Goal: Task Accomplishment & Management: Manage account settings

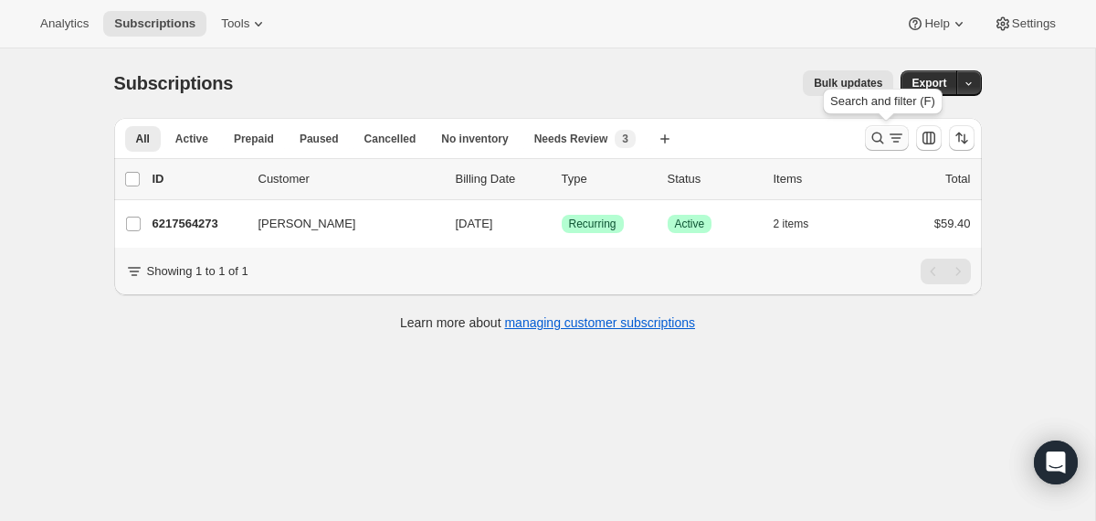
click at [874, 136] on icon "Search and filter results" at bounding box center [878, 138] width 18 height 18
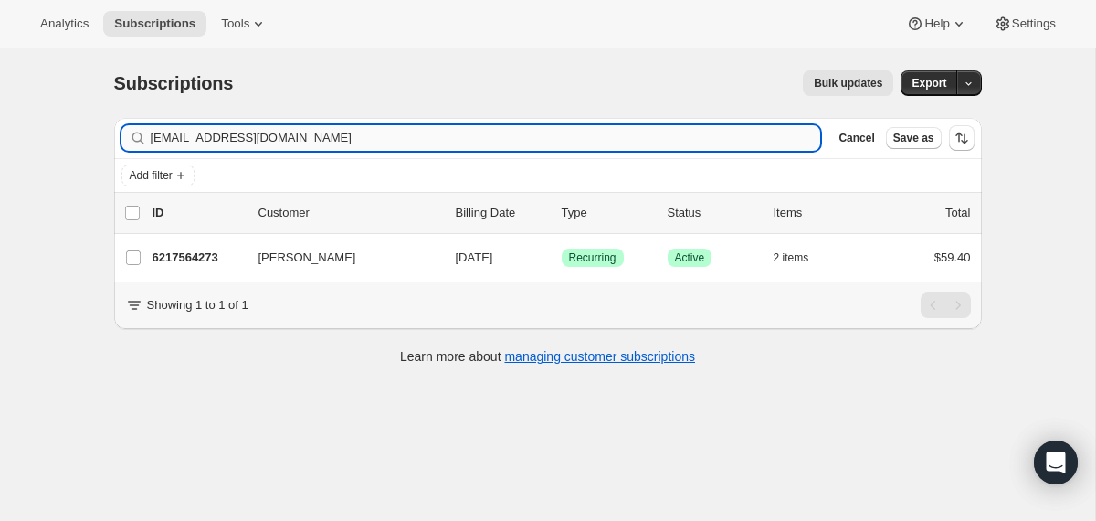
click at [614, 134] on input "[EMAIL_ADDRESS][DOMAIN_NAME]" at bounding box center [486, 138] width 671 height 26
type input "[PERSON_NAME][EMAIL_ADDRESS][DOMAIN_NAME]"
click at [450, 253] on div "4258168945 [PERSON_NAME] [DATE] Success Recurring Success Active 1 item $118.80" at bounding box center [562, 258] width 819 height 26
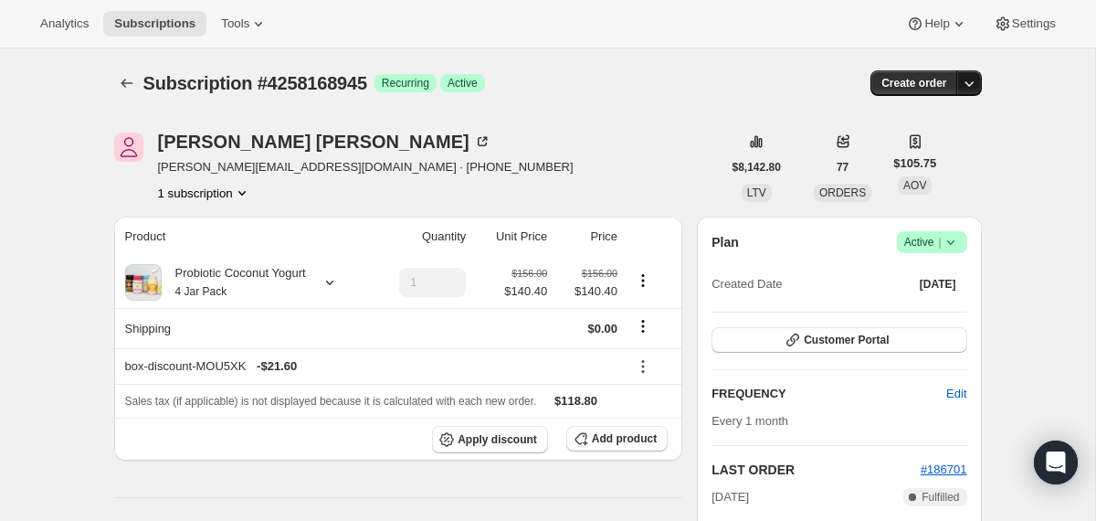
click at [974, 77] on icon "button" at bounding box center [969, 83] width 18 height 18
click at [878, 149] on span "Create custom one-time order" at bounding box center [892, 152] width 158 height 14
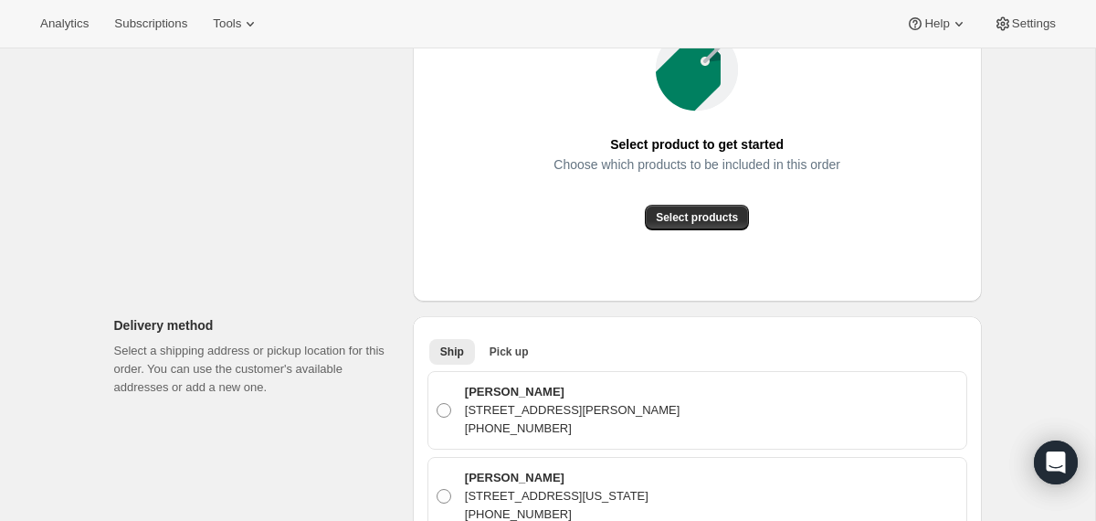
scroll to position [335, 0]
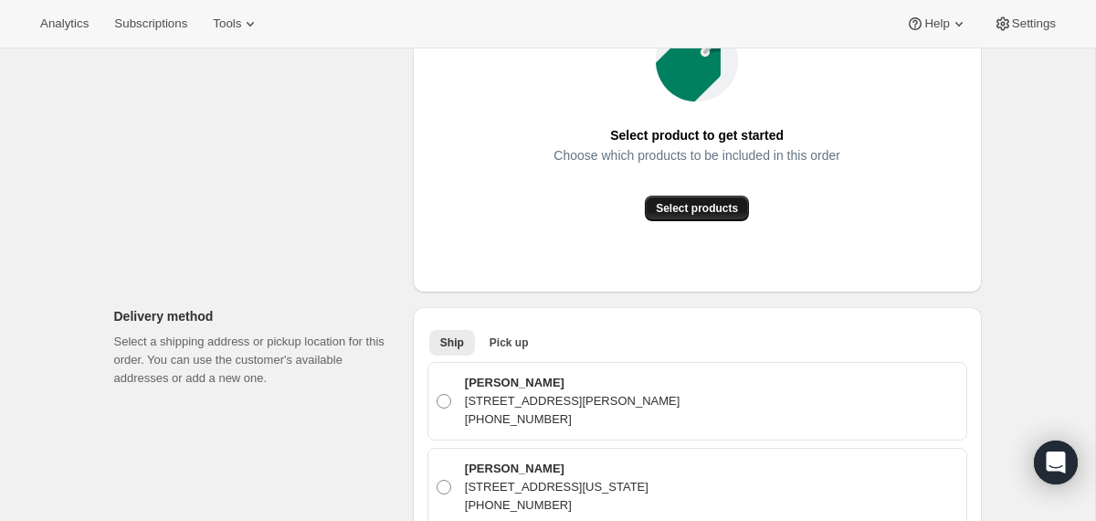
click at [680, 216] on button "Select products" at bounding box center [697, 209] width 104 height 26
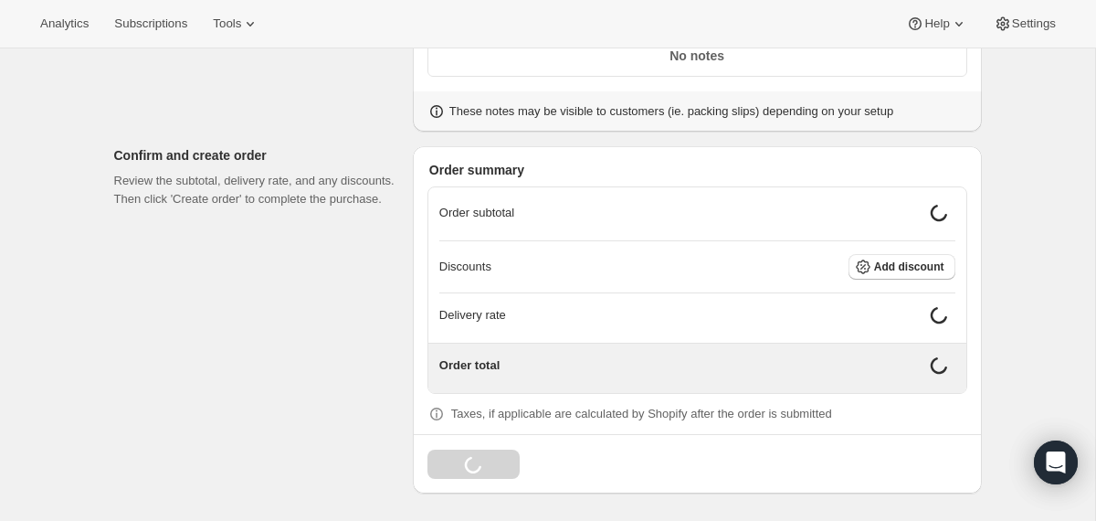
scroll to position [1450, 0]
click at [884, 269] on span "Add discount" at bounding box center [909, 266] width 70 height 15
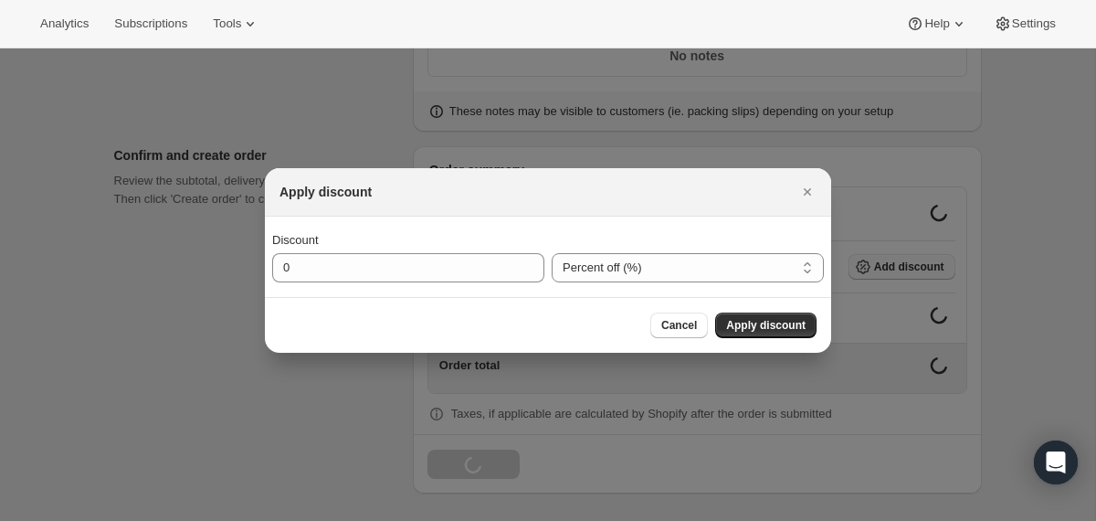
scroll to position [1435, 0]
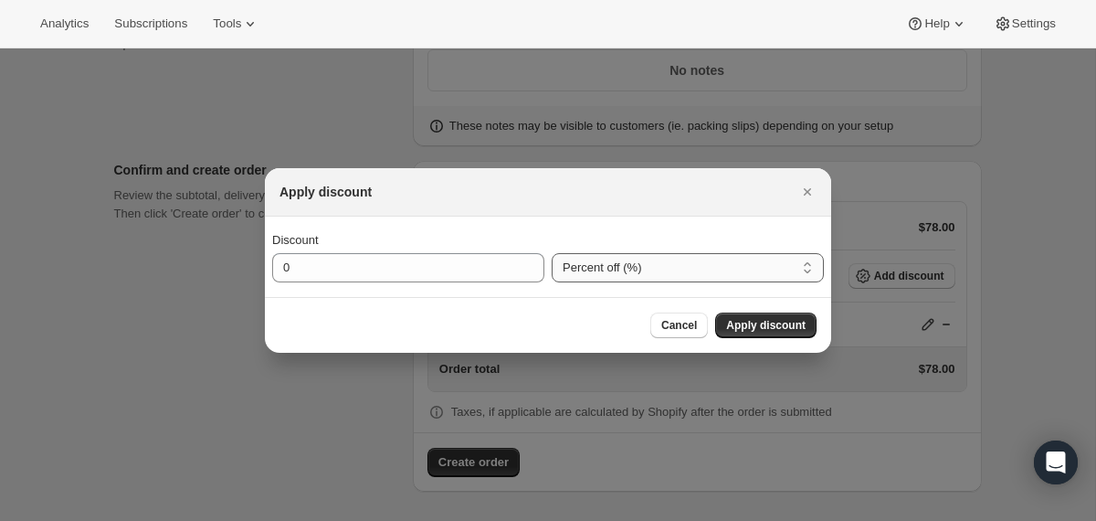
click at [582, 270] on select "Percent off (%) Amount off ($)" at bounding box center [688, 267] width 272 height 29
select select "fixedAmount"
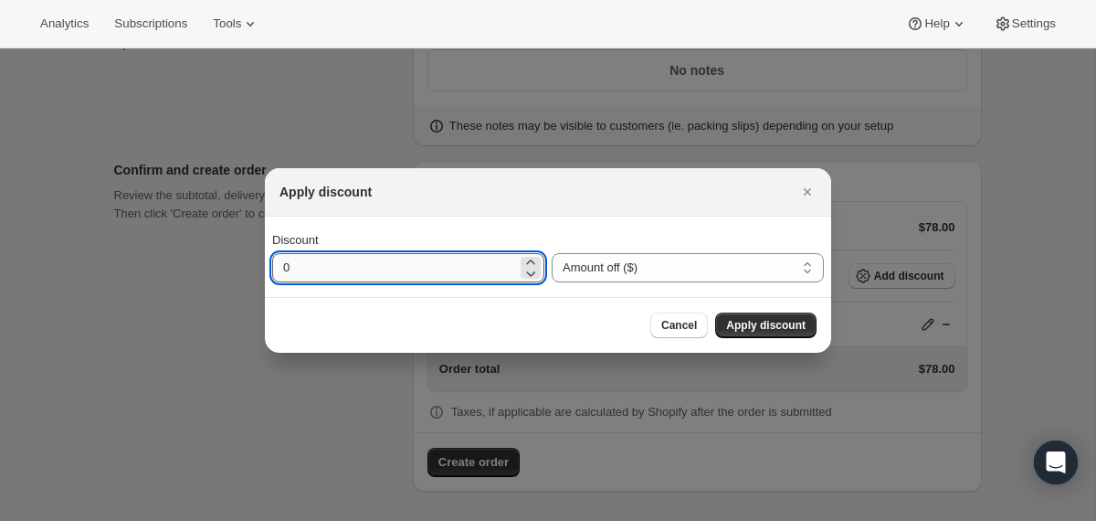
click at [467, 270] on input "0" at bounding box center [394, 267] width 245 height 29
type input "48.3"
click at [794, 322] on span "Apply discount" at bounding box center [765, 325] width 79 height 15
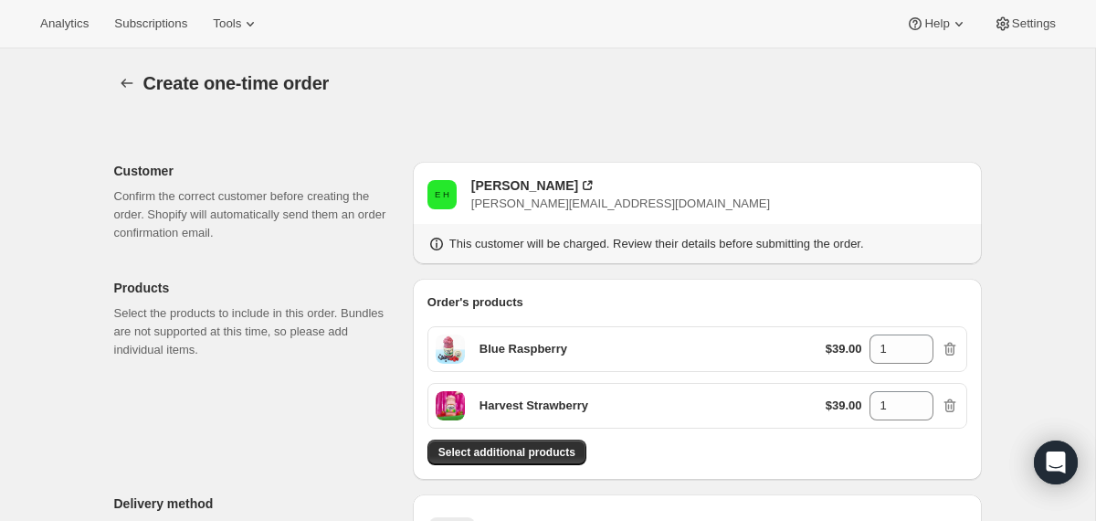
scroll to position [1428, 0]
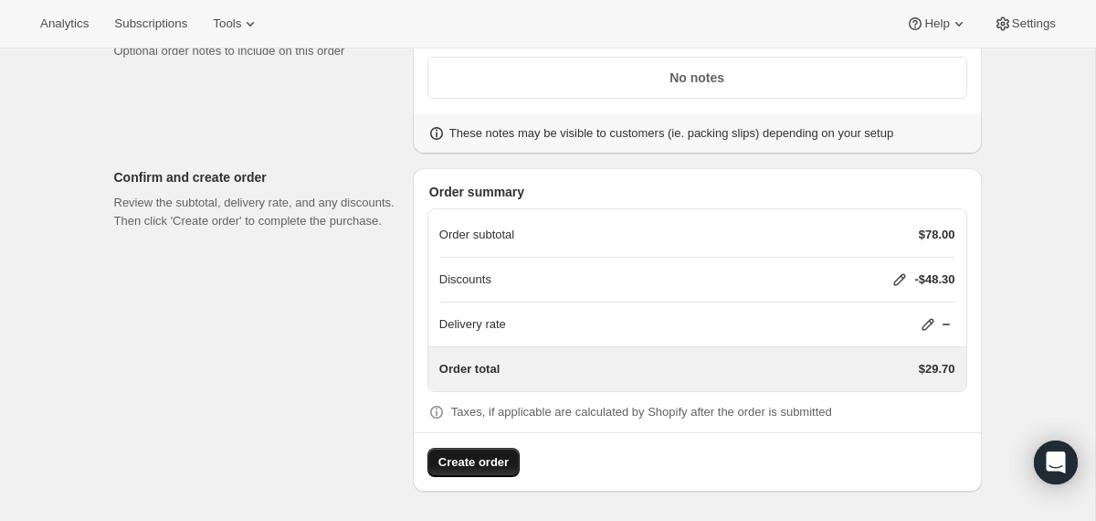
click at [479, 468] on span "Create order" at bounding box center [474, 462] width 70 height 18
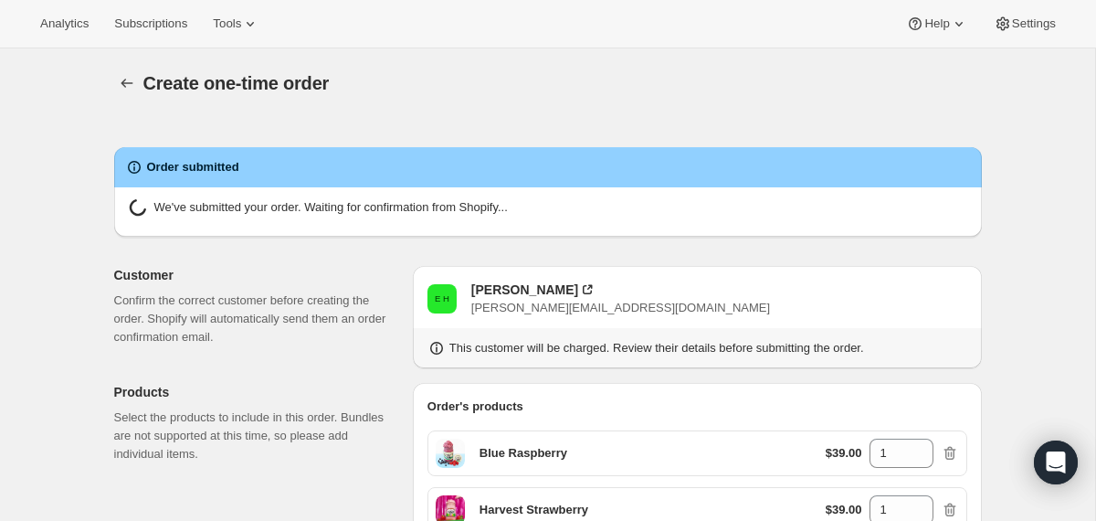
radio input "true"
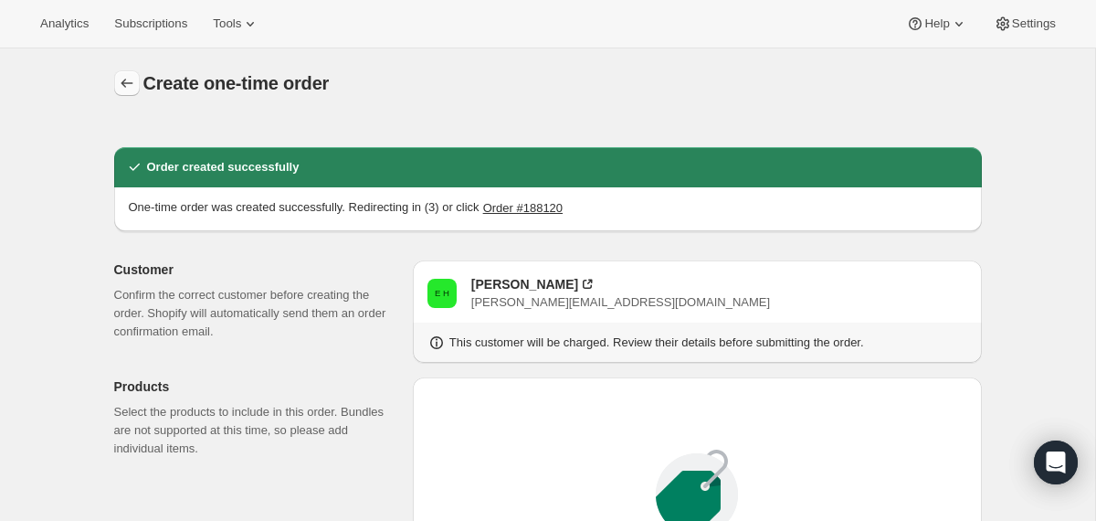
click at [131, 86] on icon "button" at bounding box center [127, 83] width 18 height 18
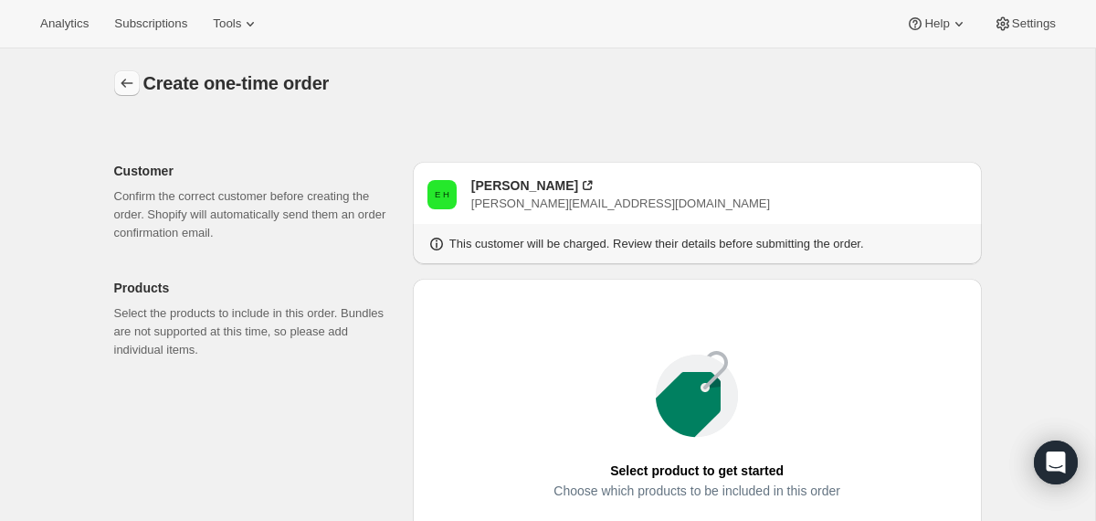
click at [125, 76] on icon "button" at bounding box center [127, 83] width 18 height 18
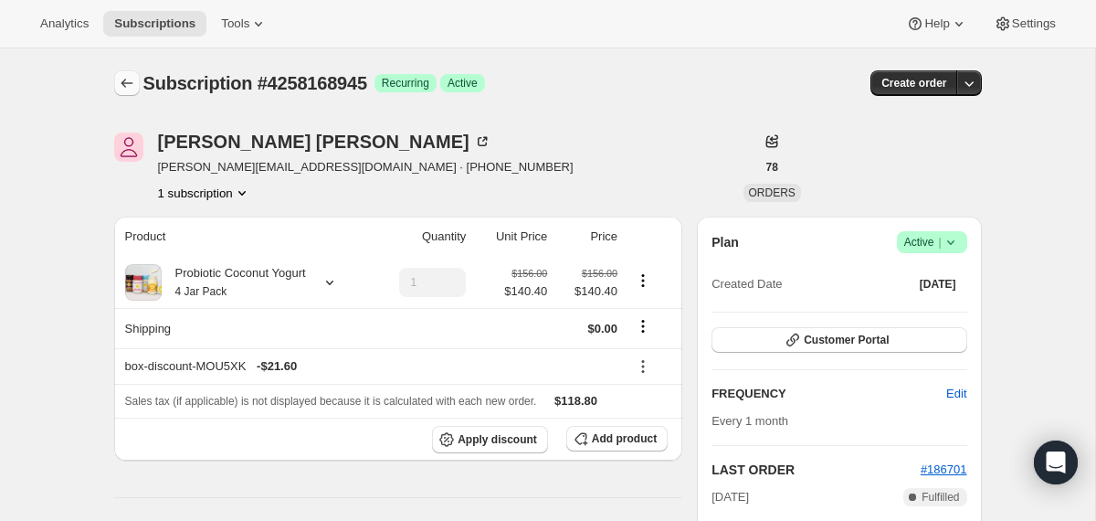
click at [126, 87] on icon "Subscriptions" at bounding box center [127, 83] width 18 height 18
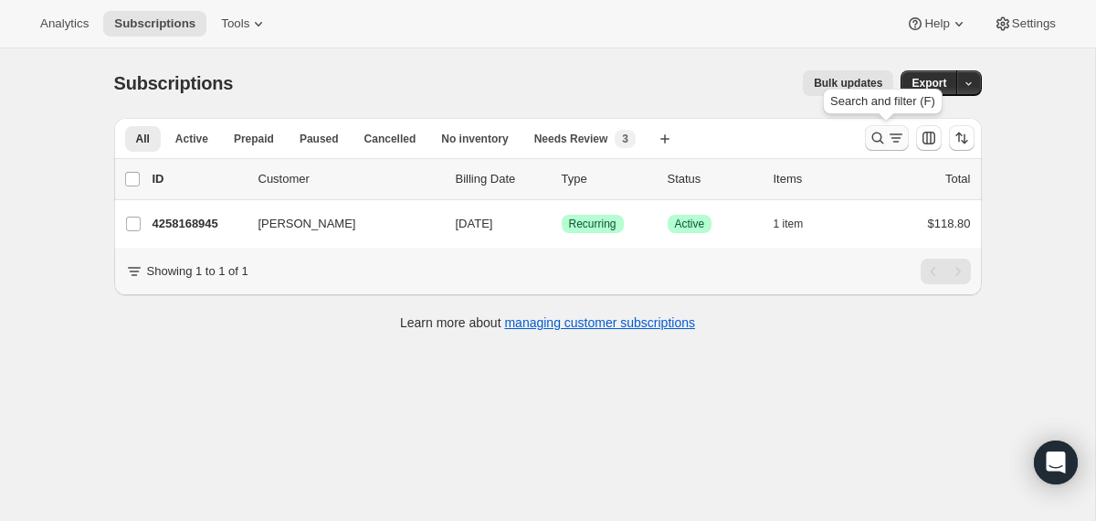
click at [874, 141] on icon "Search and filter results" at bounding box center [878, 138] width 12 height 12
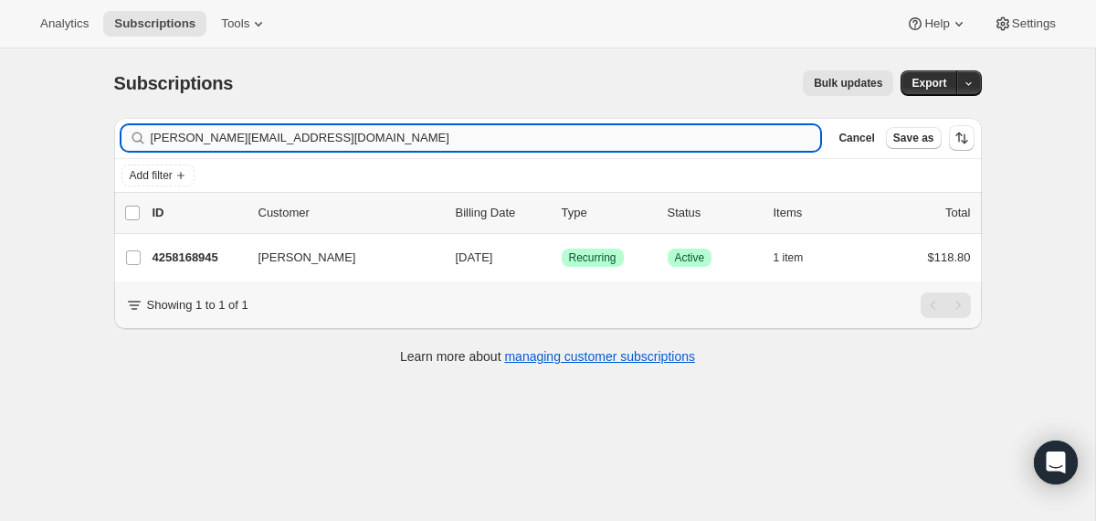
click at [585, 142] on input "[PERSON_NAME][EMAIL_ADDRESS][DOMAIN_NAME]" at bounding box center [486, 138] width 671 height 26
type input "[EMAIL_ADDRESS][DOMAIN_NAME]"
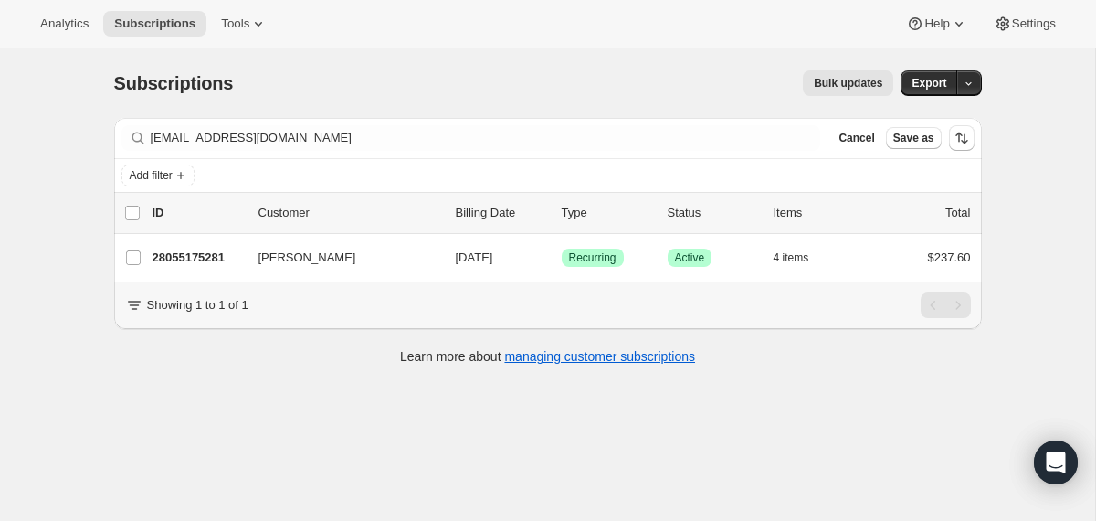
click at [457, 260] on span "[DATE]" at bounding box center [474, 257] width 37 height 14
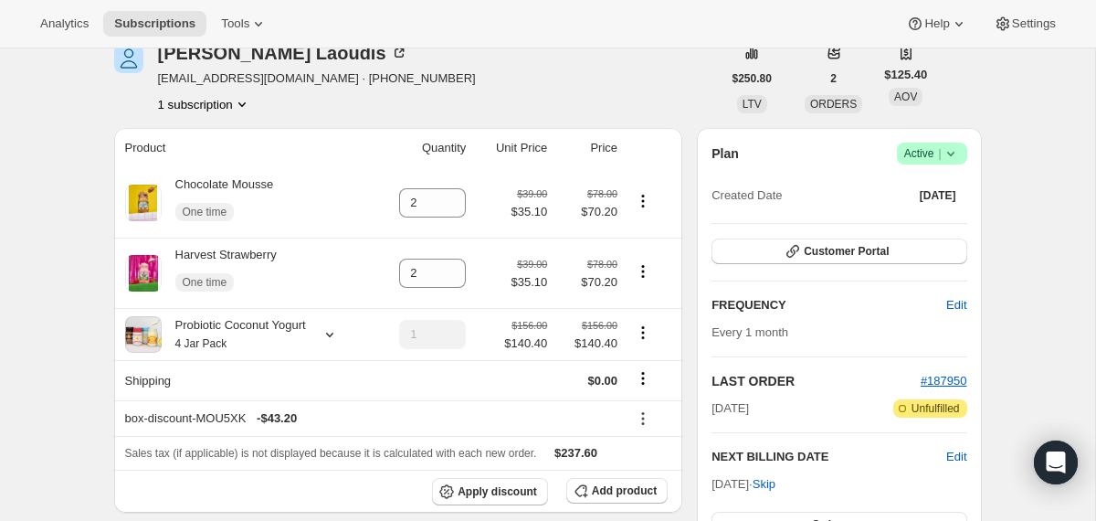
scroll to position [90, 0]
click at [646, 208] on icon "Product actions" at bounding box center [643, 200] width 18 height 18
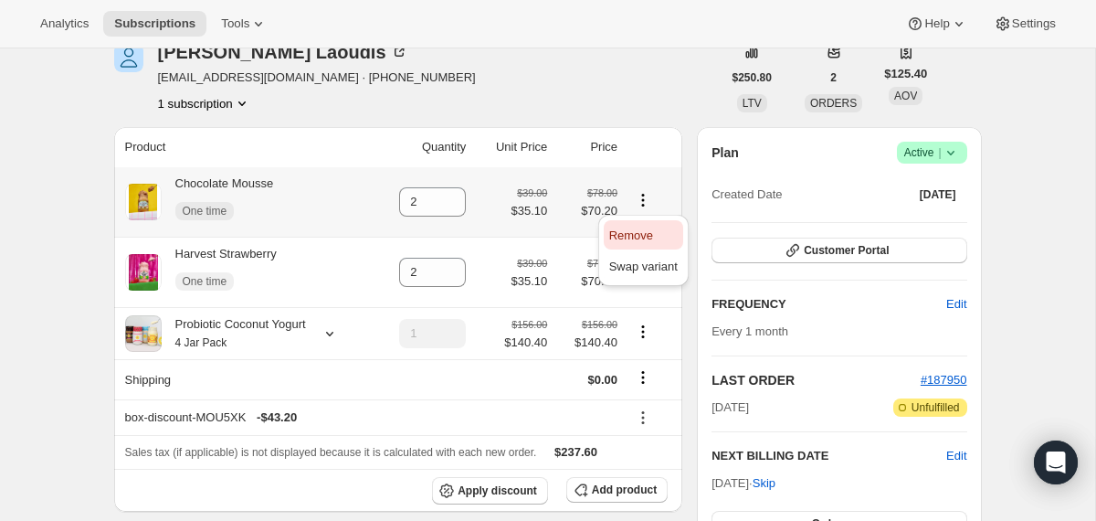
click at [642, 246] on button "Remove" at bounding box center [643, 234] width 79 height 29
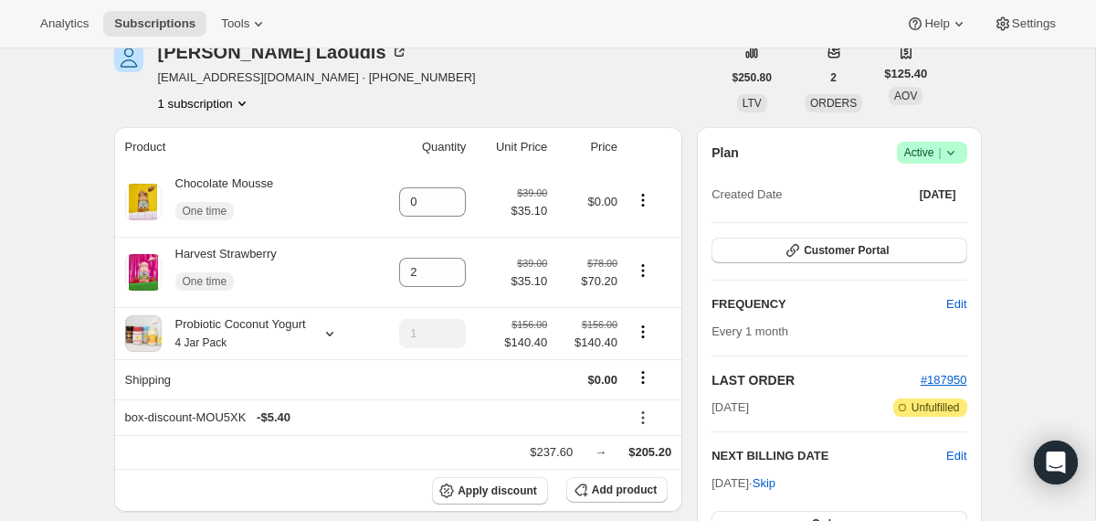
type input "2"
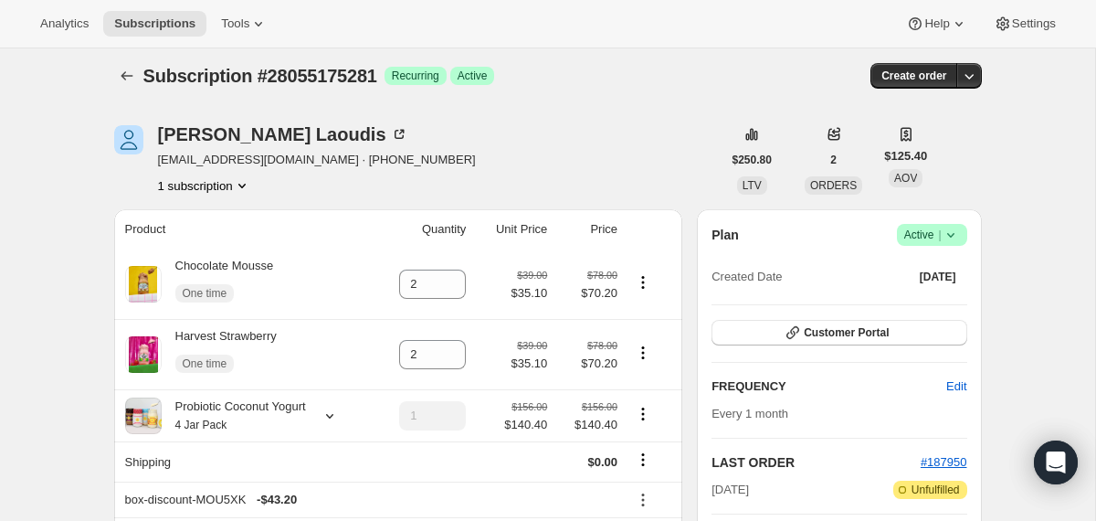
scroll to position [6, 0]
click at [965, 76] on icon "button" at bounding box center [969, 77] width 9 height 5
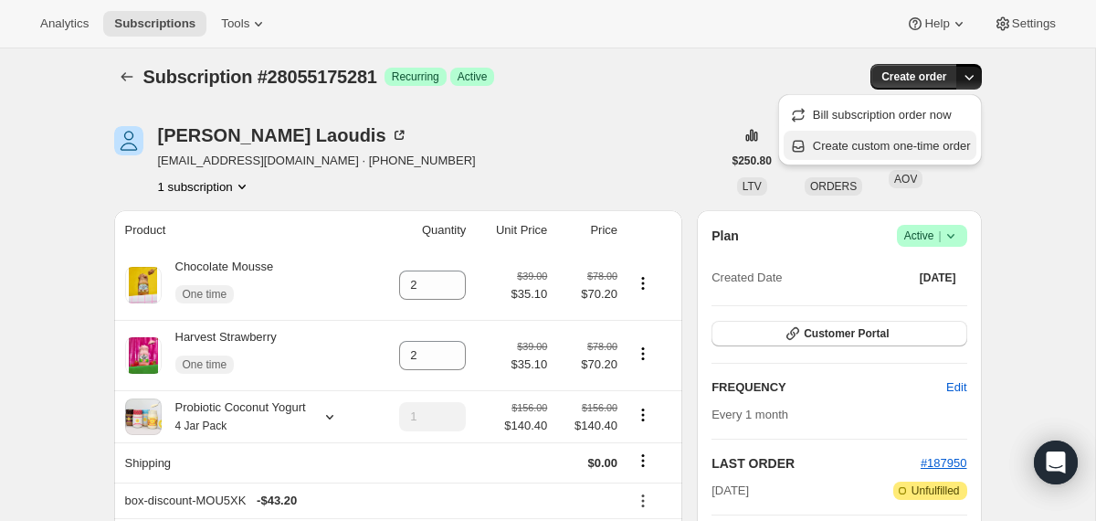
click at [882, 140] on span "Create custom one-time order" at bounding box center [892, 146] width 158 height 14
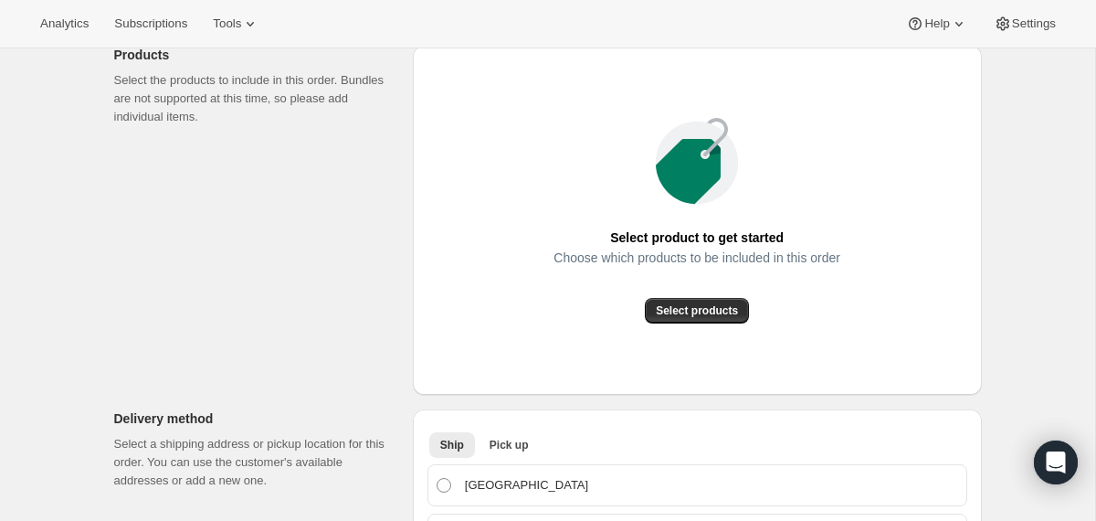
scroll to position [237, 0]
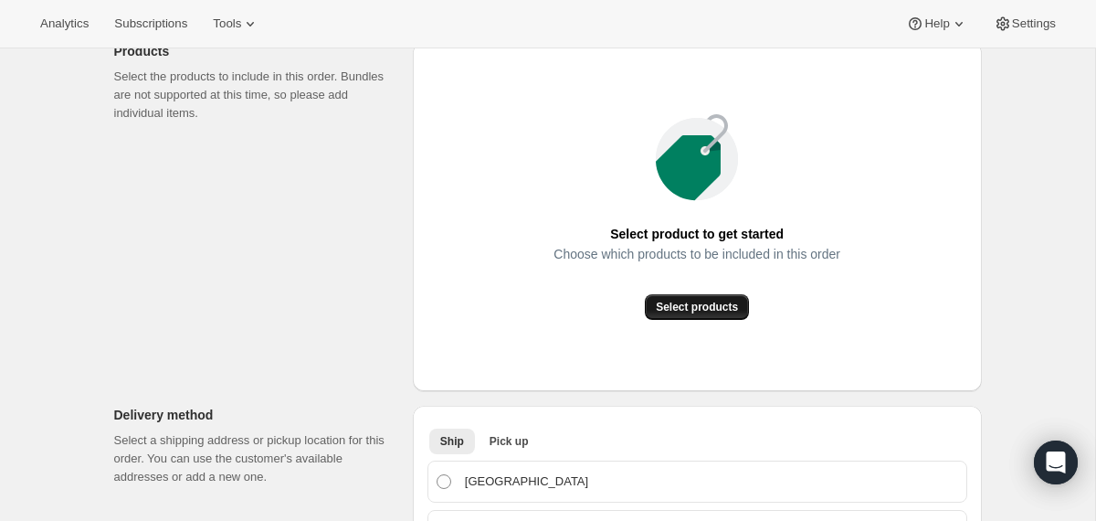
click at [669, 312] on span "Select products" at bounding box center [697, 307] width 82 height 15
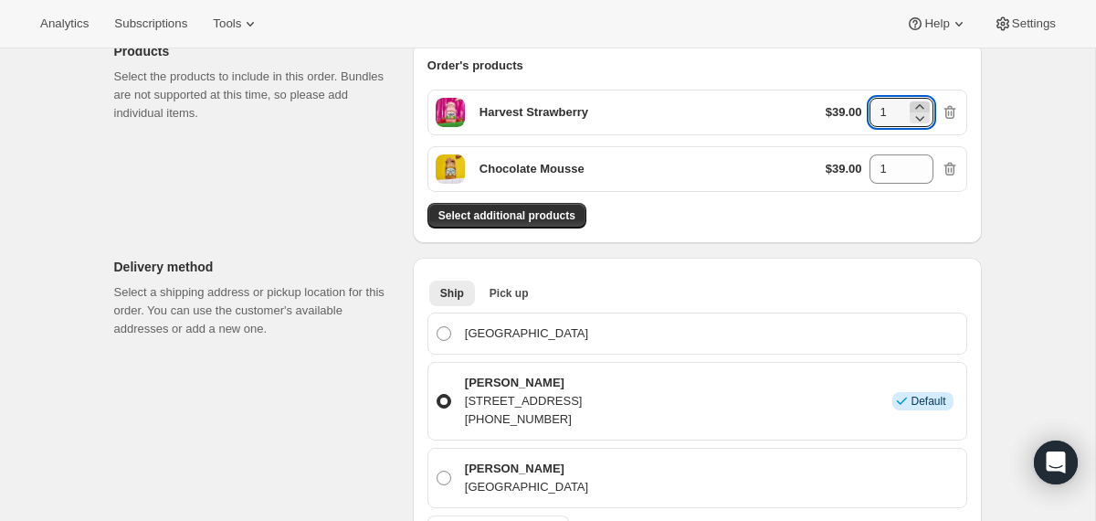
click at [917, 104] on icon at bounding box center [920, 107] width 18 height 18
type input "2"
click at [919, 162] on icon at bounding box center [919, 163] width 8 height 5
type input "2"
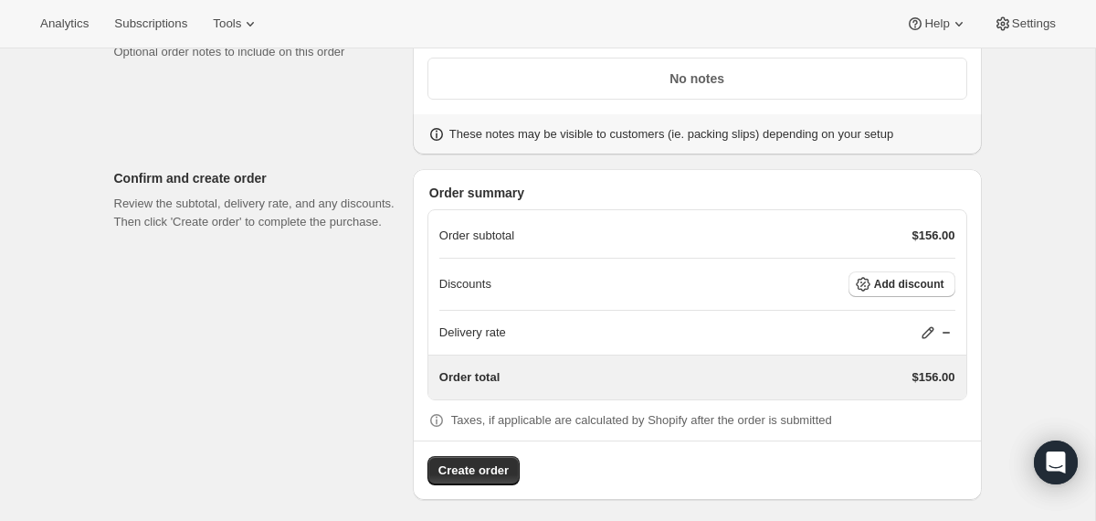
scroll to position [968, 0]
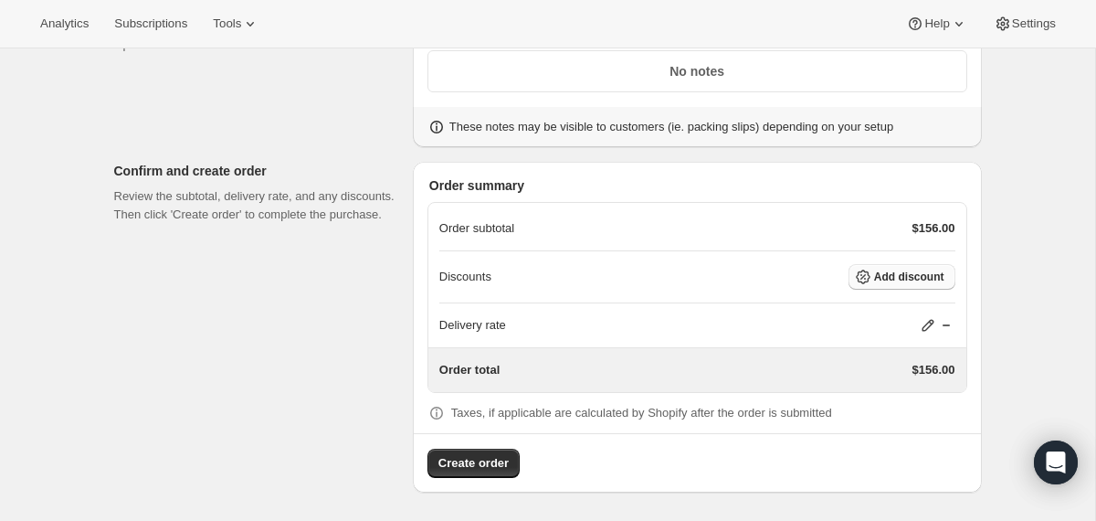
click at [903, 287] on button "Add discount" at bounding box center [902, 277] width 107 height 26
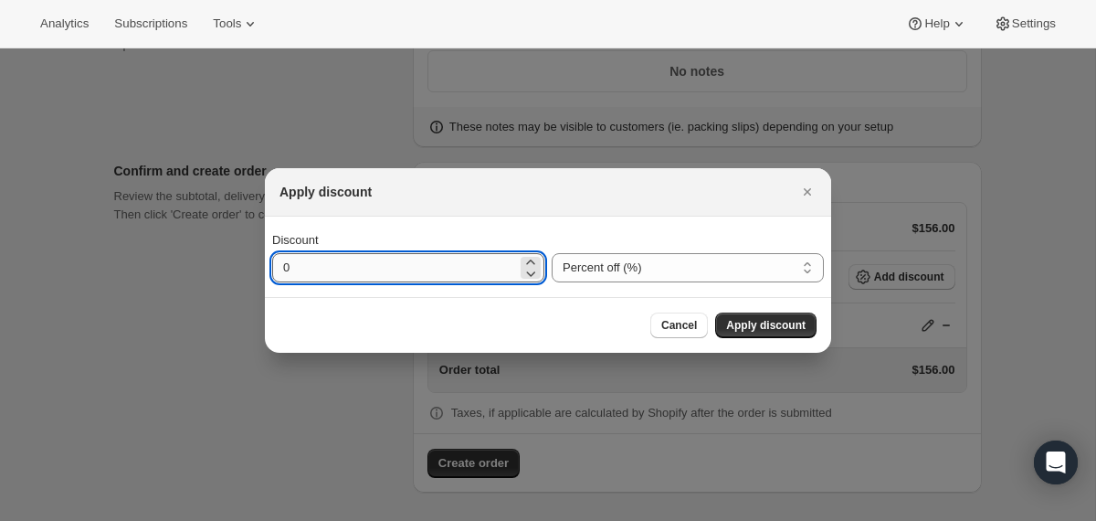
click at [409, 271] on input "0" at bounding box center [394, 267] width 245 height 29
click at [557, 269] on select "Percent off (%) Amount off ($)" at bounding box center [688, 267] width 272 height 29
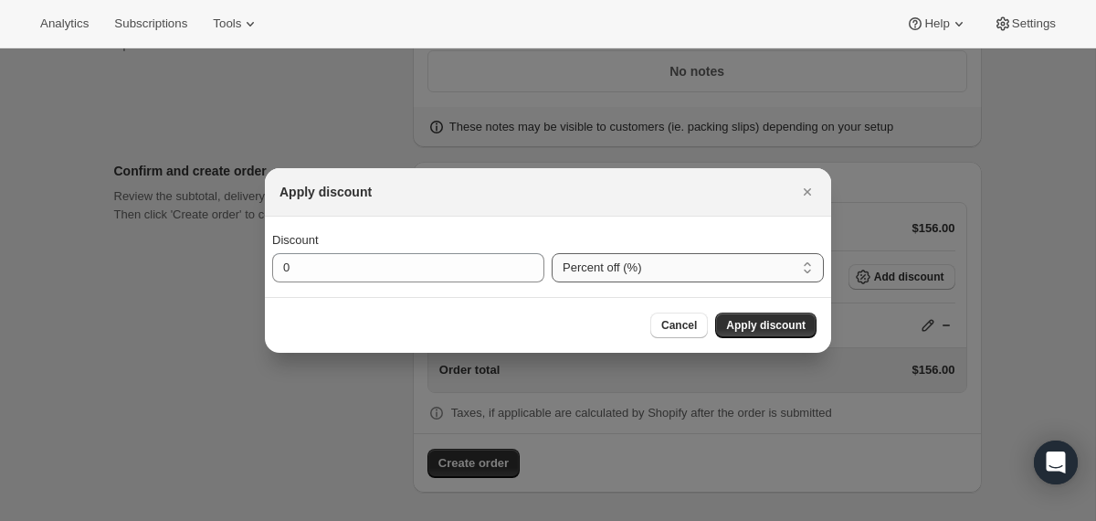
select select "fixedAmount"
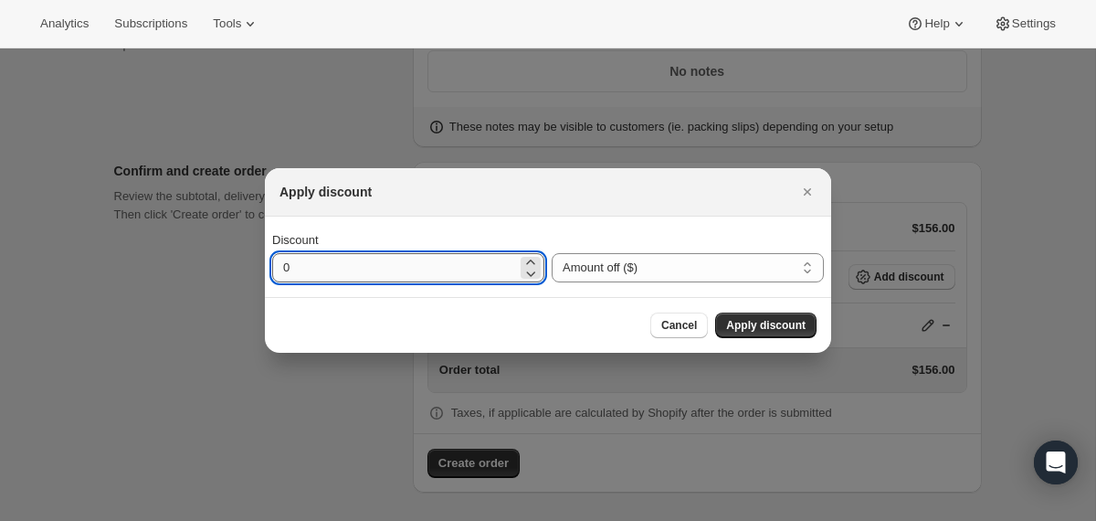
click at [401, 258] on input "0" at bounding box center [394, 267] width 245 height 29
type input "37.2"
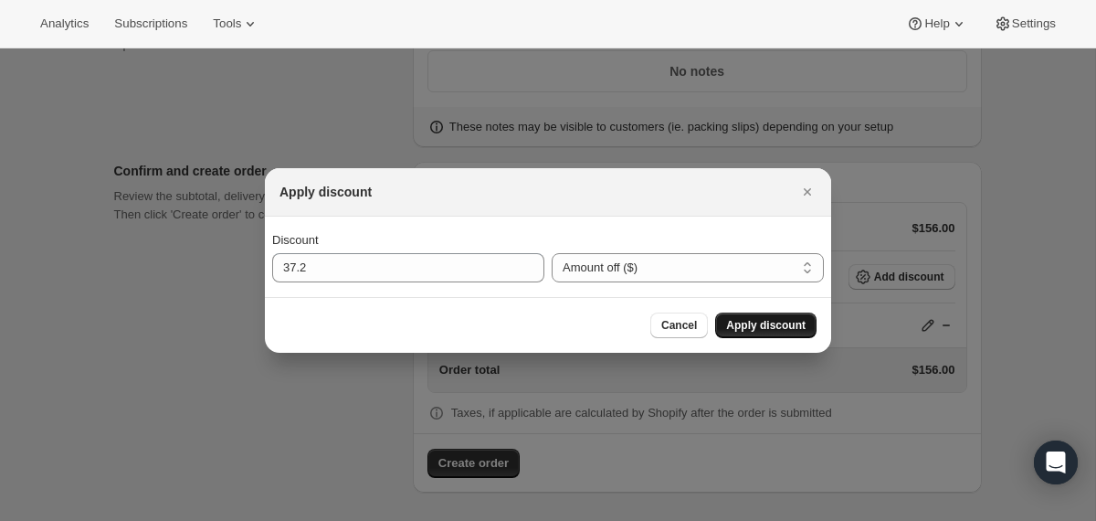
click at [740, 327] on span "Apply discount" at bounding box center [765, 325] width 79 height 15
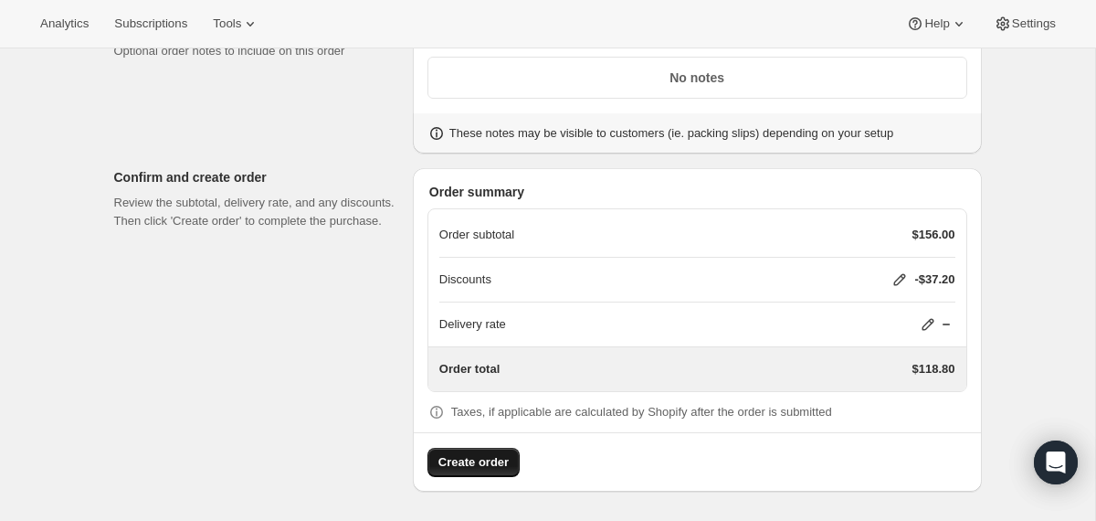
click at [474, 472] on button "Create order" at bounding box center [474, 462] width 92 height 29
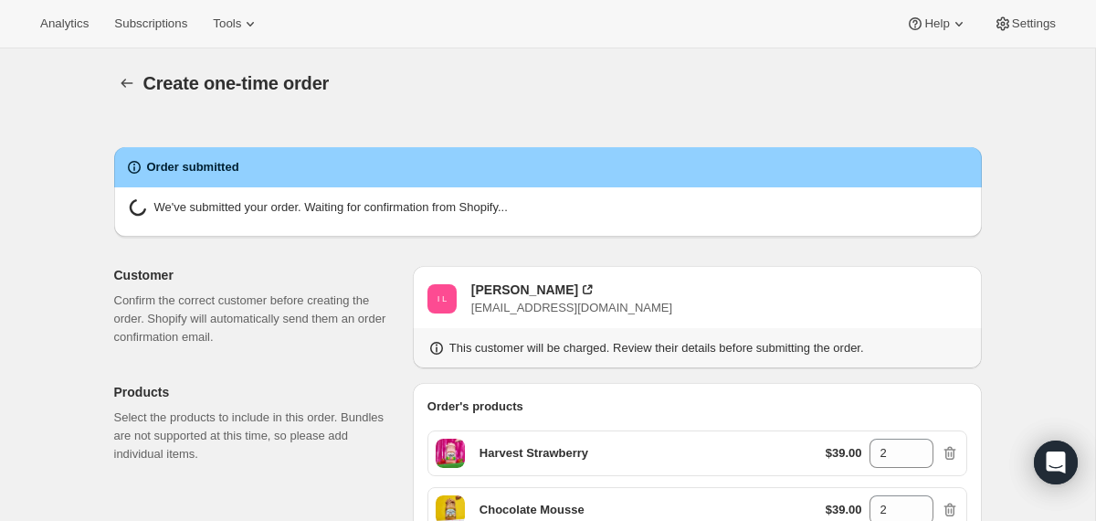
radio input "true"
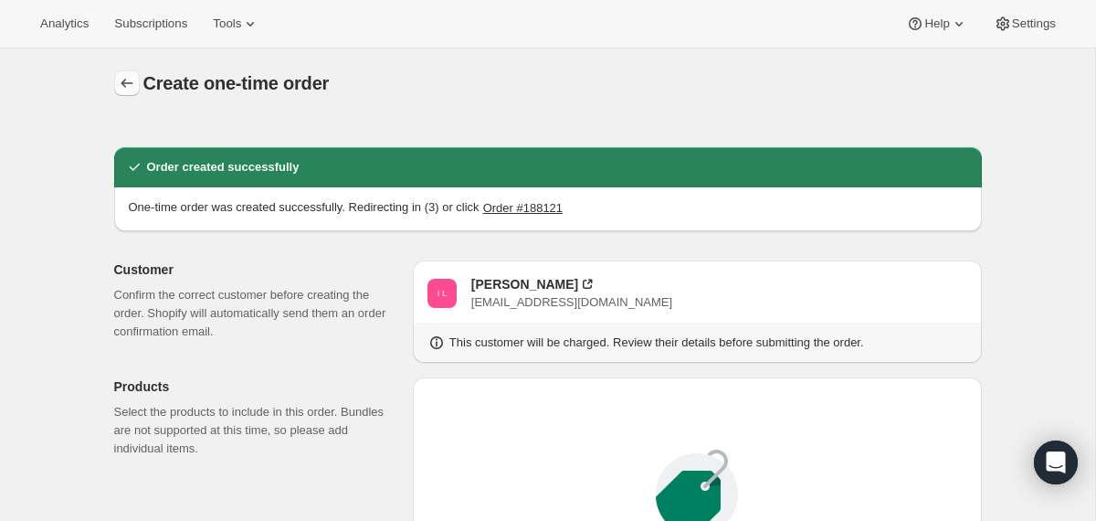
click at [126, 82] on icon "button" at bounding box center [127, 83] width 18 height 18
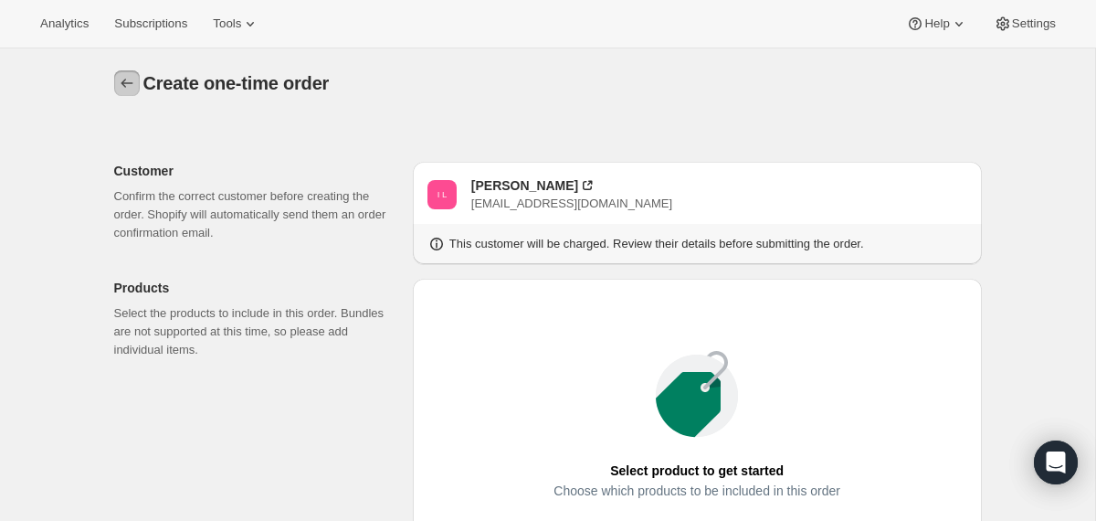
click at [126, 82] on icon "button" at bounding box center [127, 83] width 18 height 18
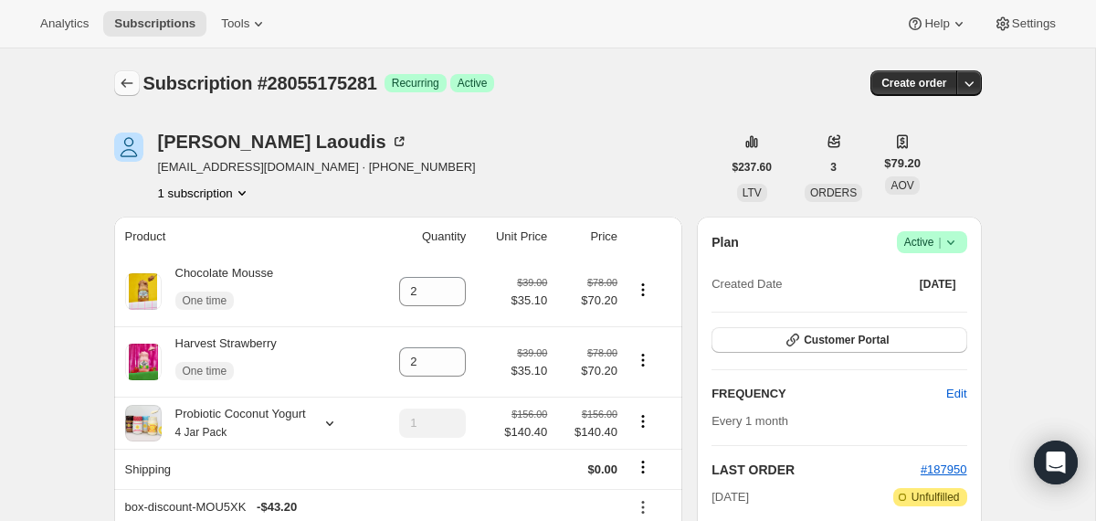
click at [123, 82] on icon "Subscriptions" at bounding box center [127, 83] width 12 height 9
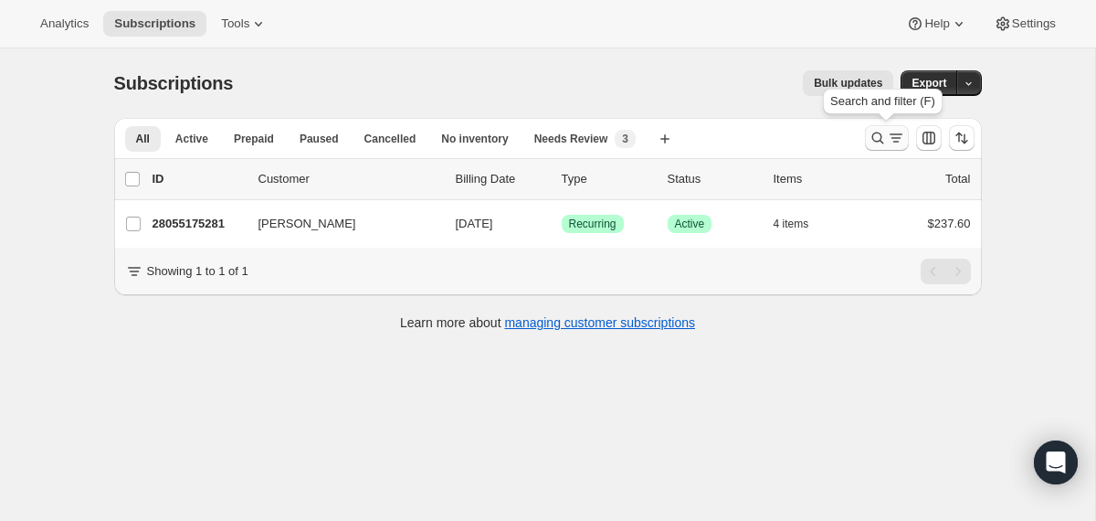
click at [875, 142] on icon "Search and filter results" at bounding box center [878, 138] width 12 height 12
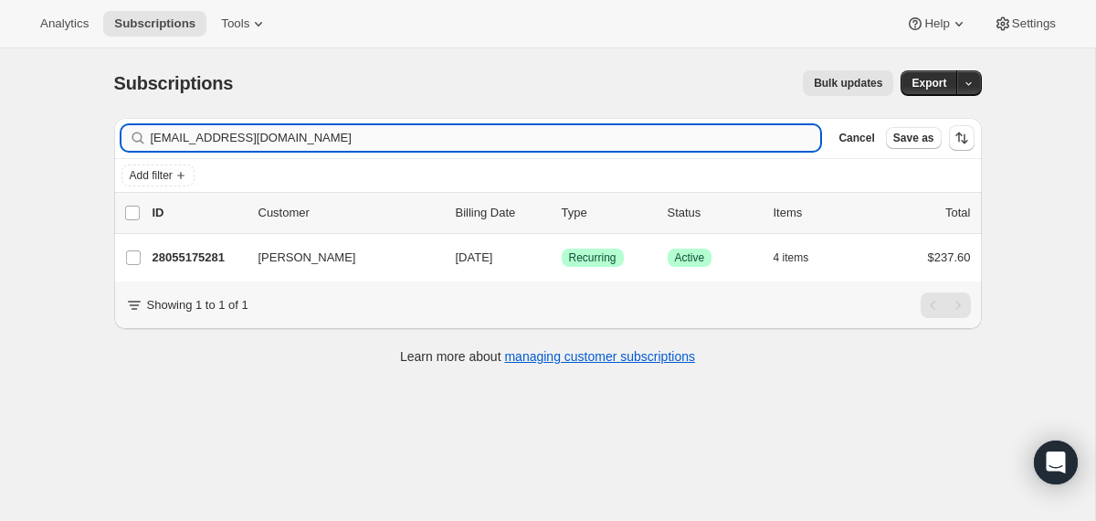
click at [615, 137] on input "[EMAIL_ADDRESS][DOMAIN_NAME]" at bounding box center [486, 138] width 671 height 26
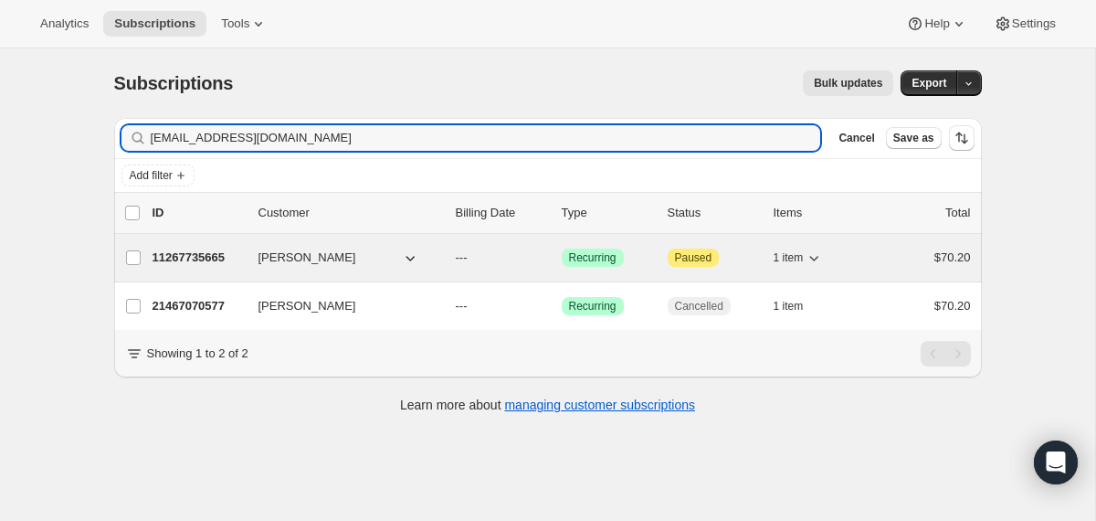
type input "[EMAIL_ADDRESS][DOMAIN_NAME]"
click at [433, 252] on div "[PERSON_NAME]" at bounding box center [350, 258] width 183 height 18
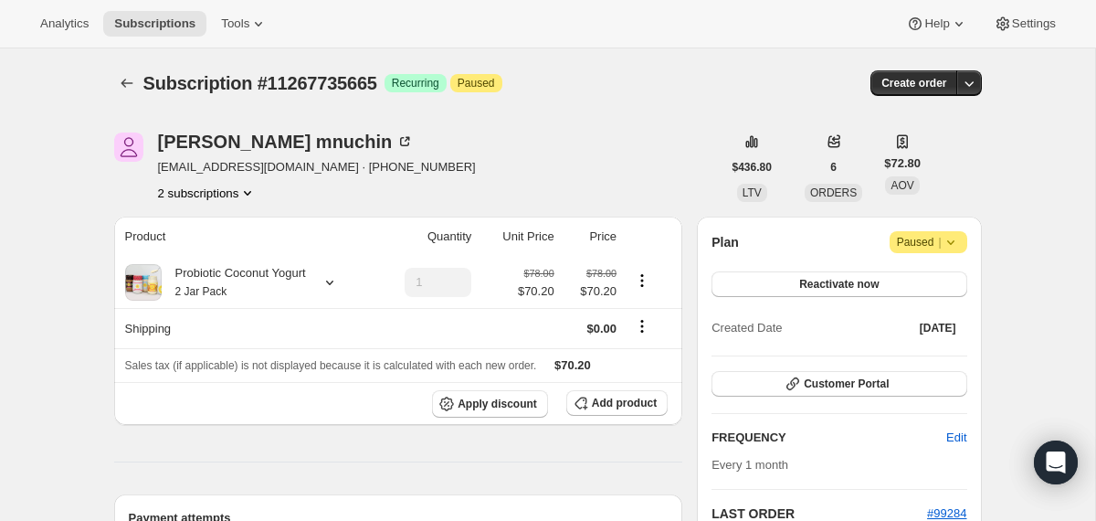
click at [954, 246] on icon at bounding box center [951, 242] width 18 height 18
click at [947, 282] on span "Cancel subscription" at bounding box center [922, 278] width 103 height 14
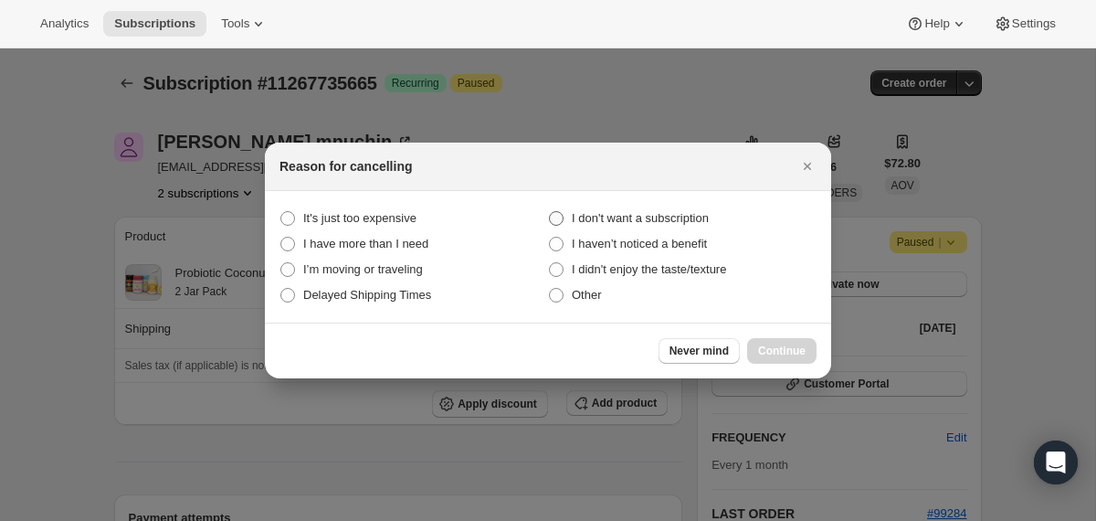
click at [723, 216] on label "I don't want a subscription" at bounding box center [682, 219] width 269 height 26
click at [550, 212] on subscription "I don't want a subscription" at bounding box center [549, 211] width 1 height 1
radio subscription "true"
click at [774, 359] on button "Continue" at bounding box center [781, 351] width 69 height 26
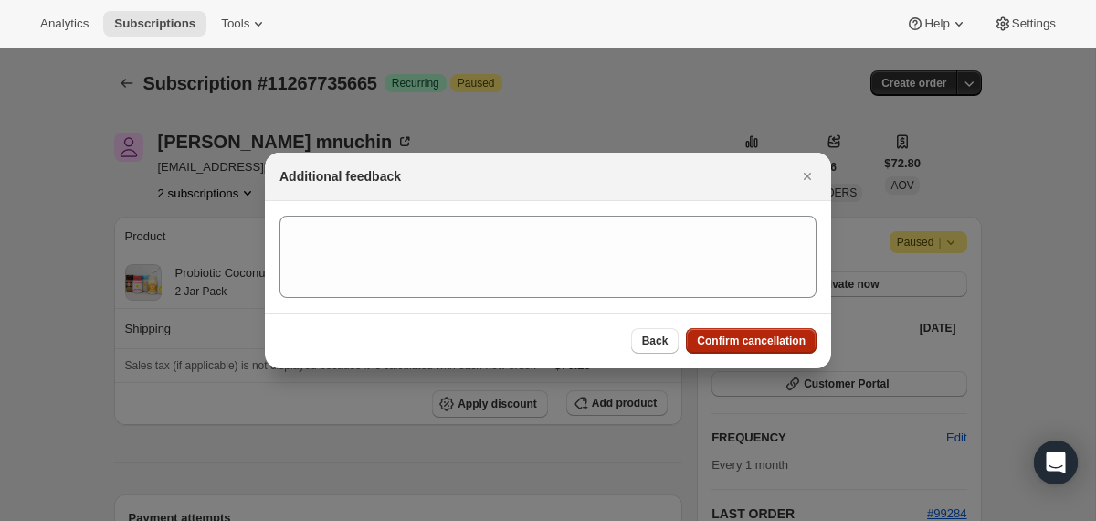
click at [770, 352] on button "Confirm cancellation" at bounding box center [751, 341] width 131 height 26
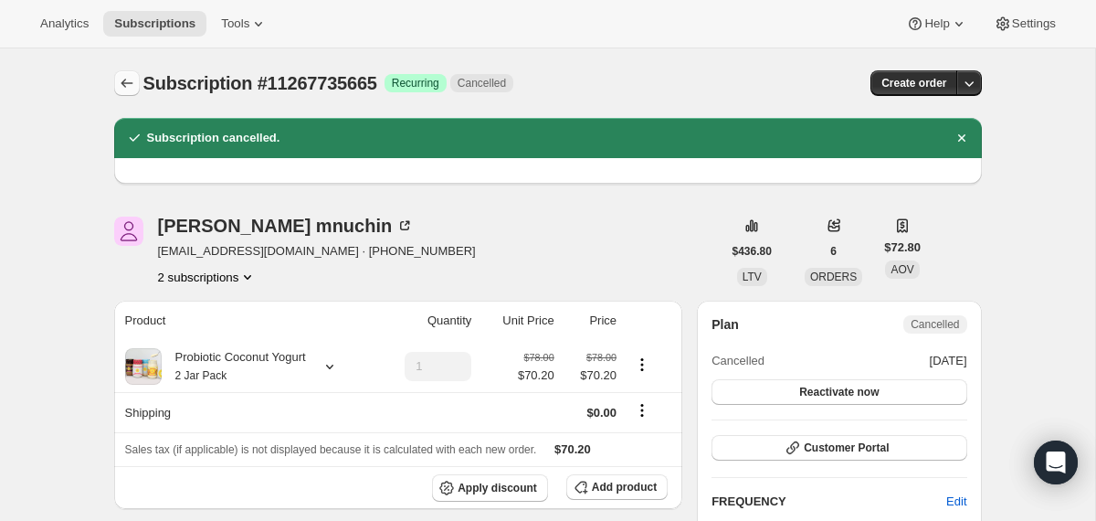
click at [123, 78] on icon "Subscriptions" at bounding box center [127, 83] width 18 height 18
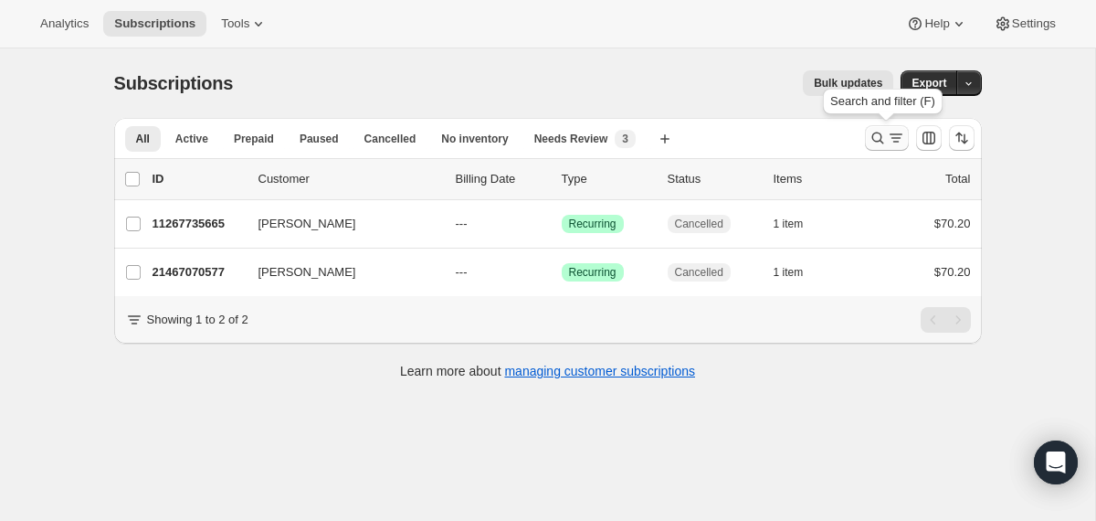
click at [871, 135] on icon "Search and filter results" at bounding box center [878, 138] width 18 height 18
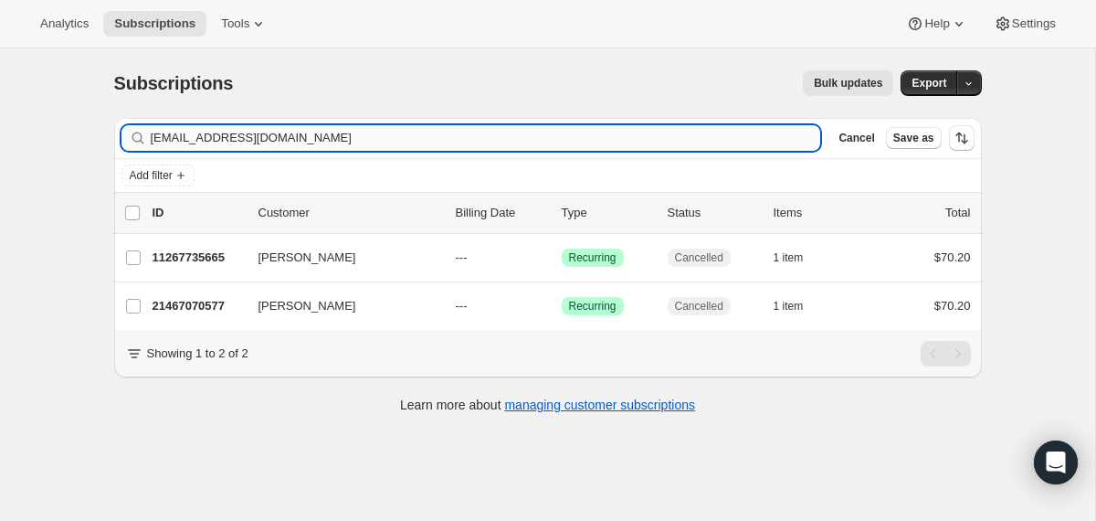
click at [704, 137] on input "[EMAIL_ADDRESS][DOMAIN_NAME]" at bounding box center [486, 138] width 671 height 26
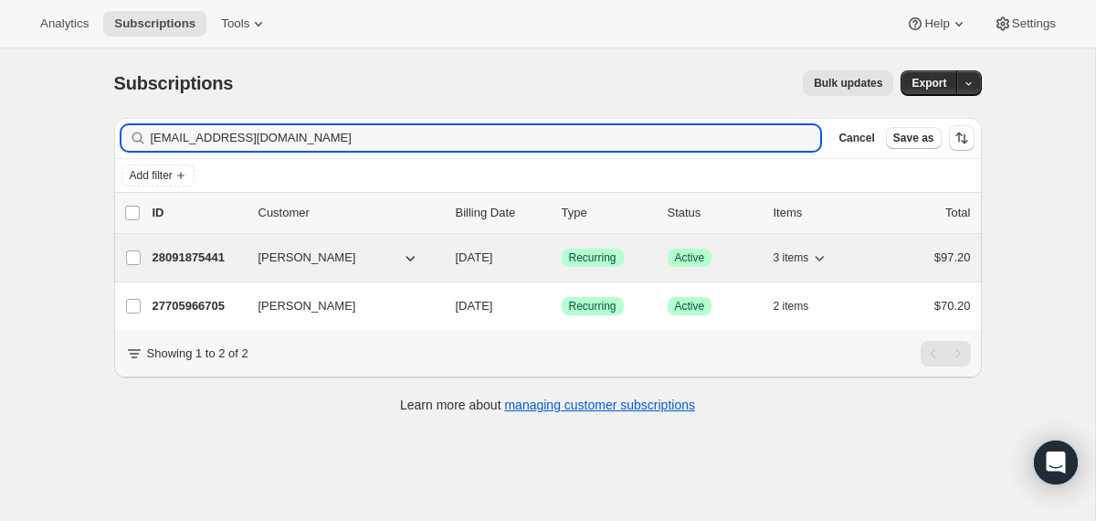
type input "[EMAIL_ADDRESS][DOMAIN_NAME]"
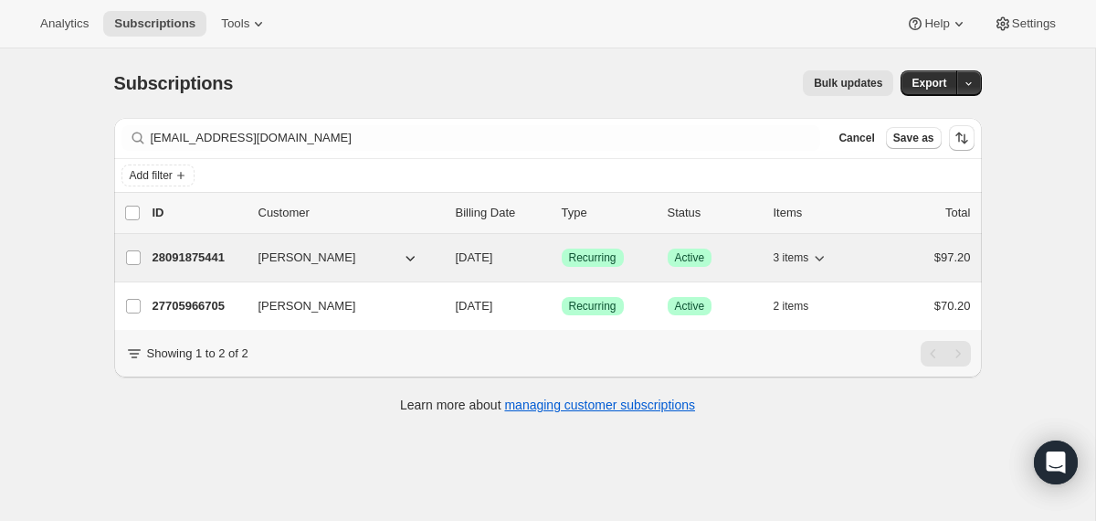
click at [443, 254] on div "28091875441 [PERSON_NAME] [DATE] Success Recurring Success Active 3 items $97.20" at bounding box center [562, 258] width 819 height 26
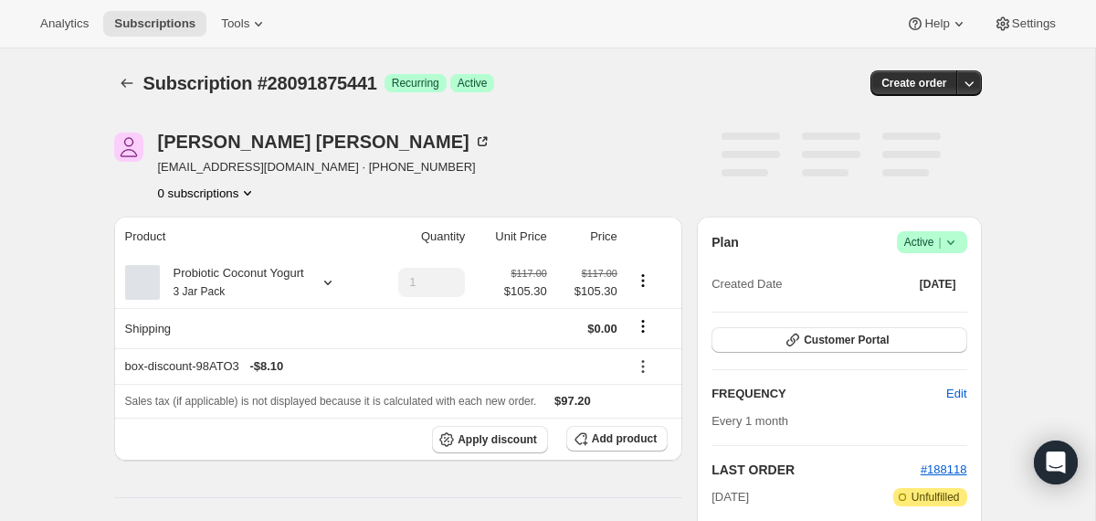
click at [949, 239] on icon at bounding box center [951, 242] width 18 height 18
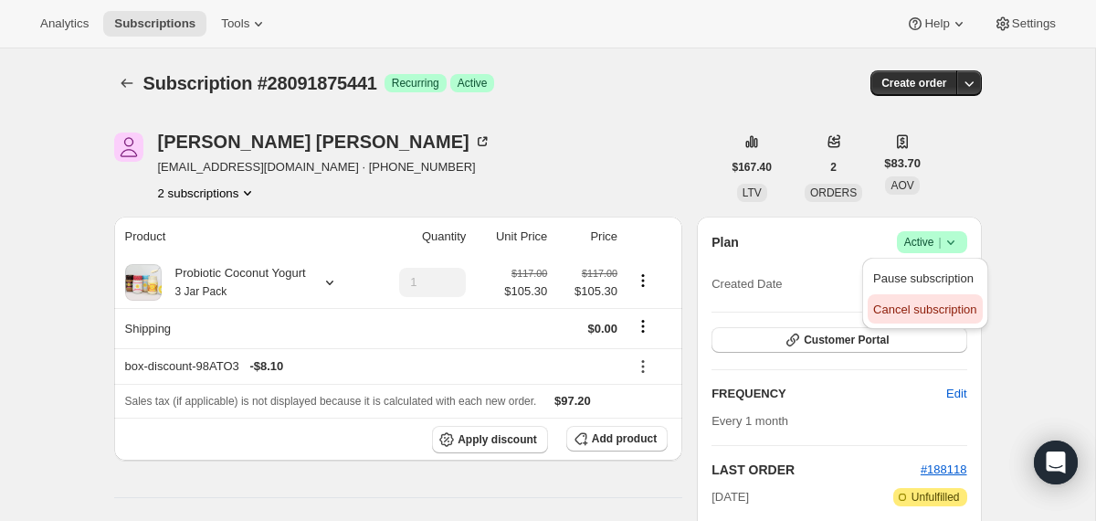
click at [926, 313] on span "Cancel subscription" at bounding box center [924, 309] width 103 height 14
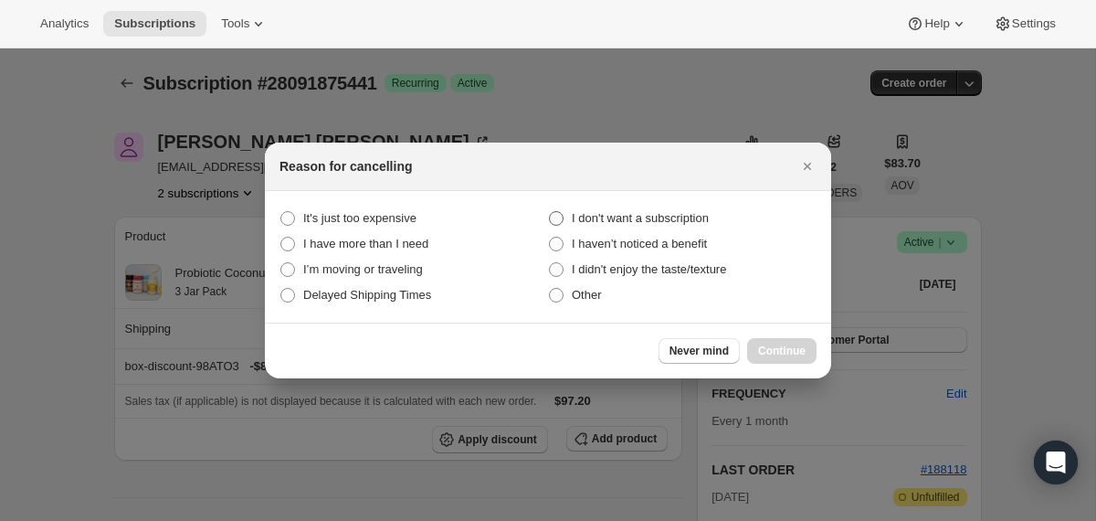
click at [636, 217] on span "I don't want a subscription" at bounding box center [640, 218] width 137 height 14
click at [550, 212] on subscription "I don't want a subscription" at bounding box center [549, 211] width 1 height 1
radio subscription "true"
click at [767, 345] on span "Continue" at bounding box center [782, 351] width 48 height 15
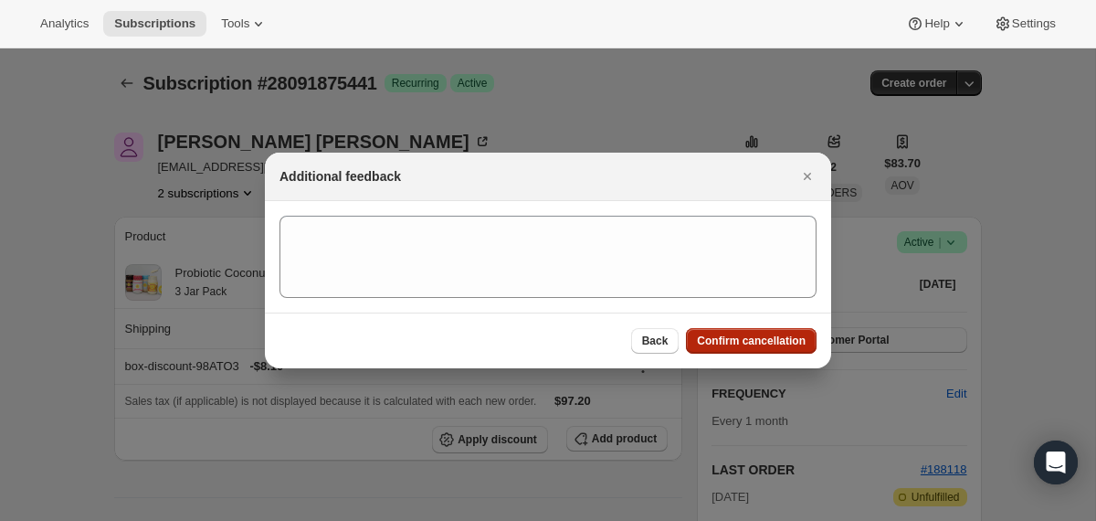
click at [767, 345] on span "Confirm cancellation" at bounding box center [751, 340] width 109 height 15
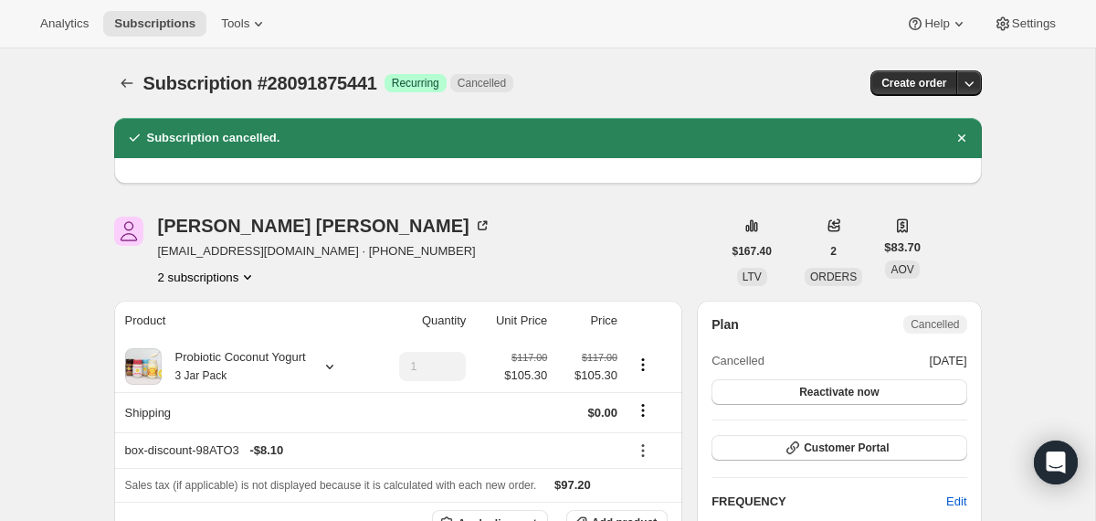
click at [139, 91] on div at bounding box center [128, 83] width 29 height 26
click at [123, 84] on icon "Subscriptions" at bounding box center [127, 83] width 18 height 18
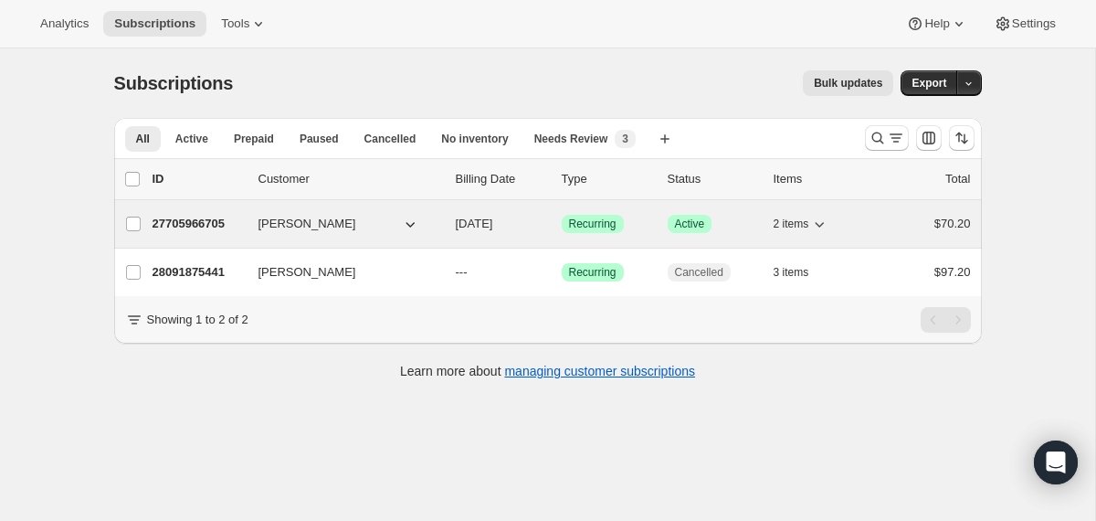
click at [450, 219] on div "27705966705 [PERSON_NAME] [DATE] Success Recurring Success Active 2 items $70.20" at bounding box center [562, 224] width 819 height 26
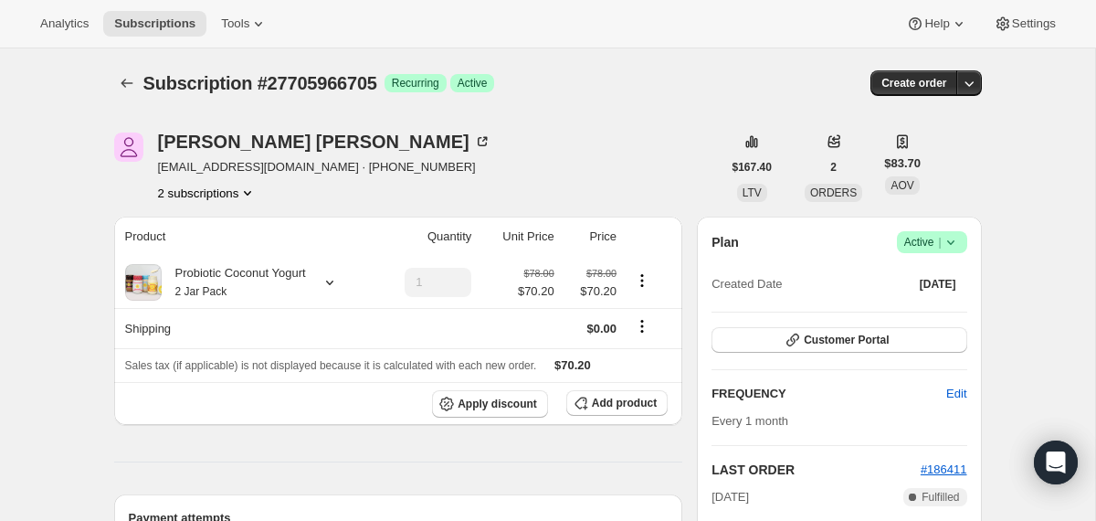
click at [956, 238] on icon at bounding box center [951, 242] width 18 height 18
click at [928, 302] on span "Cancel subscription" at bounding box center [924, 309] width 103 height 14
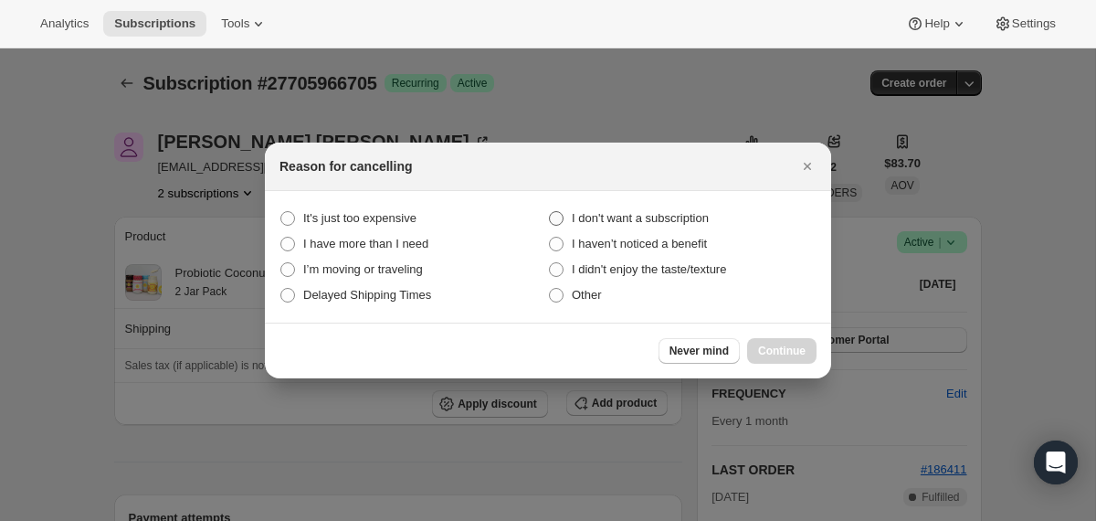
click at [691, 214] on span "I don't want a subscription" at bounding box center [640, 218] width 137 height 14
click at [550, 212] on subscription "I don't want a subscription" at bounding box center [549, 211] width 1 height 1
radio subscription "true"
click at [760, 341] on button "Continue" at bounding box center [781, 351] width 69 height 26
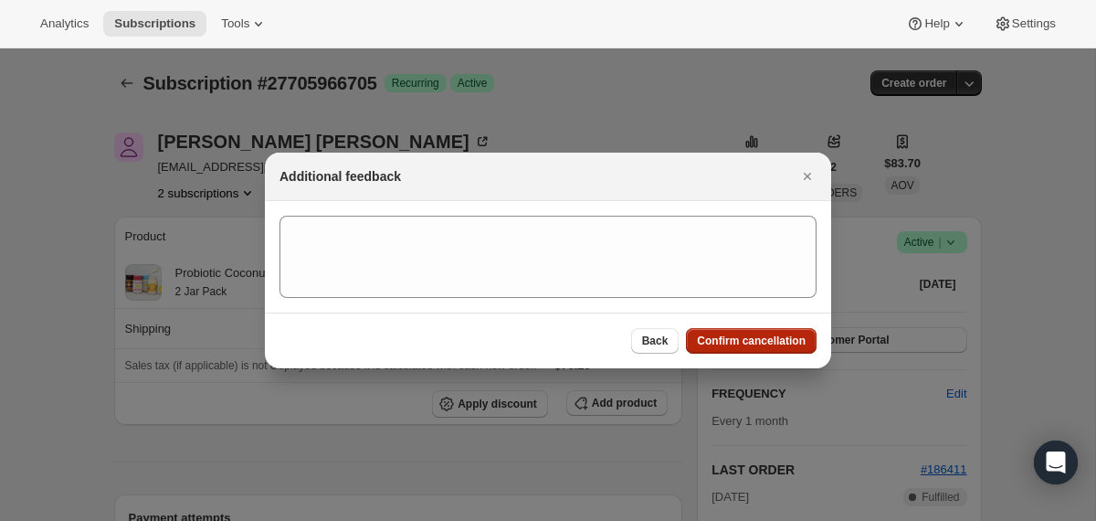
click at [760, 341] on span "Confirm cancellation" at bounding box center [751, 340] width 109 height 15
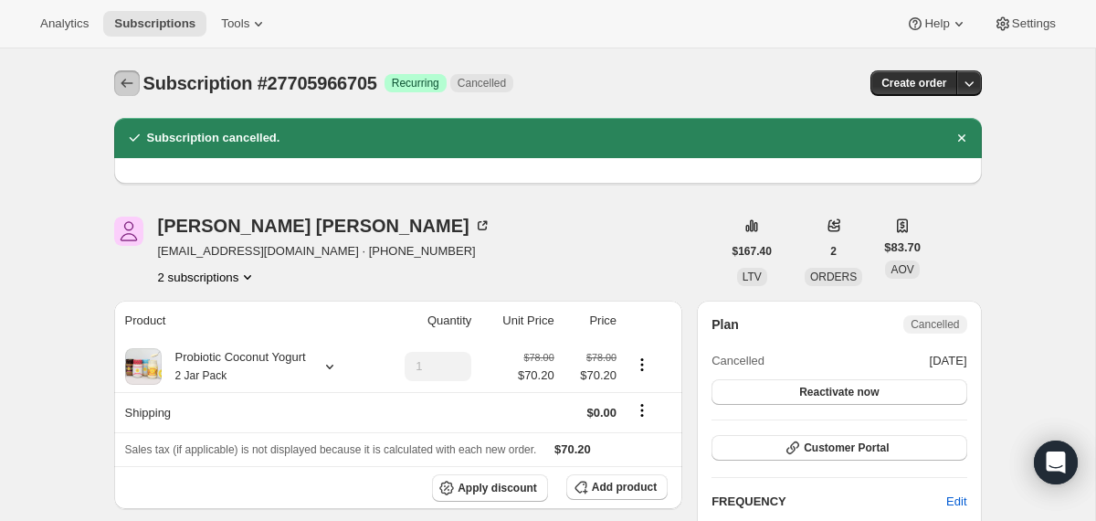
click at [123, 82] on icon "Subscriptions" at bounding box center [127, 83] width 18 height 18
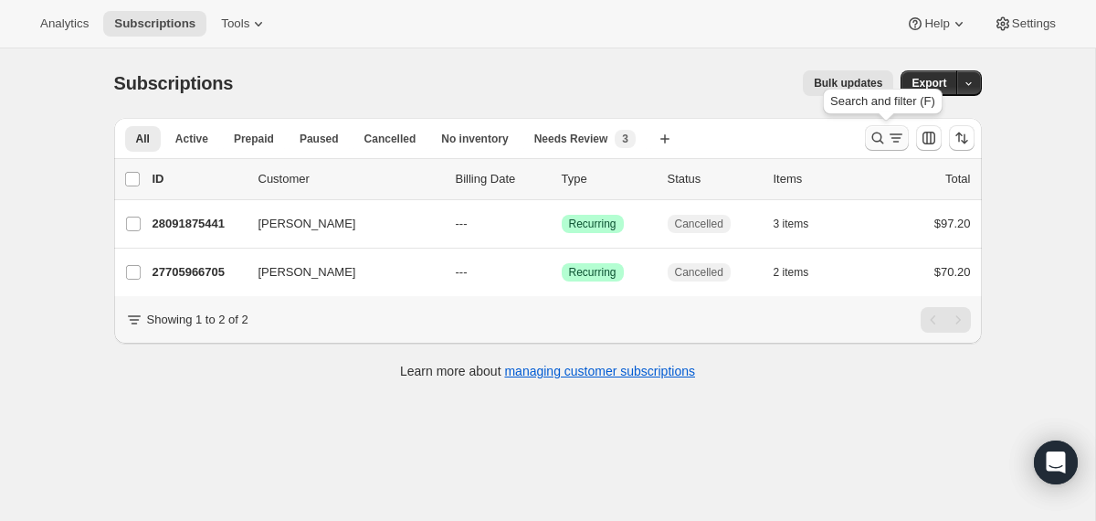
click at [876, 143] on icon "Search and filter results" at bounding box center [878, 138] width 18 height 18
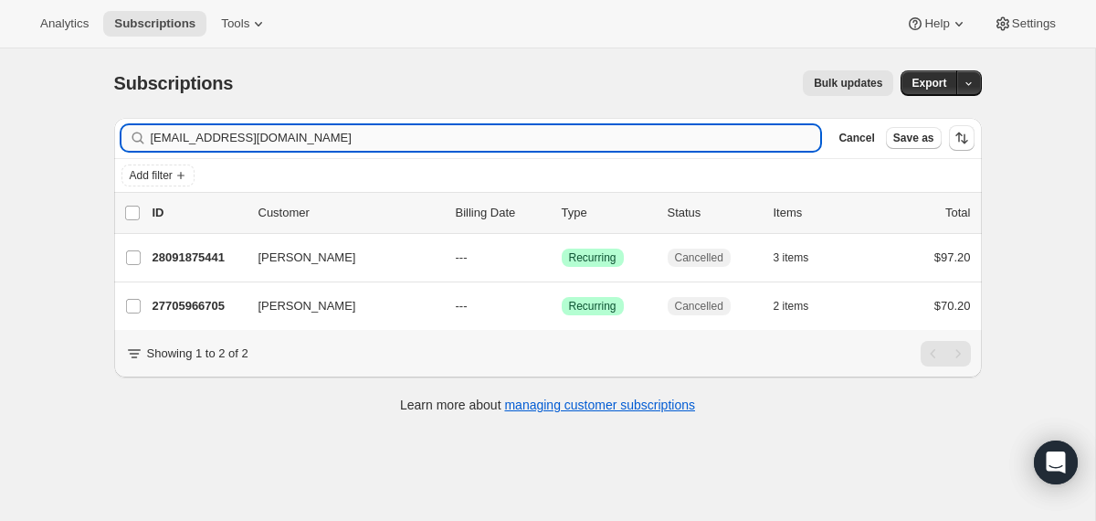
click at [539, 140] on input "[EMAIL_ADDRESS][DOMAIN_NAME]" at bounding box center [486, 138] width 671 height 26
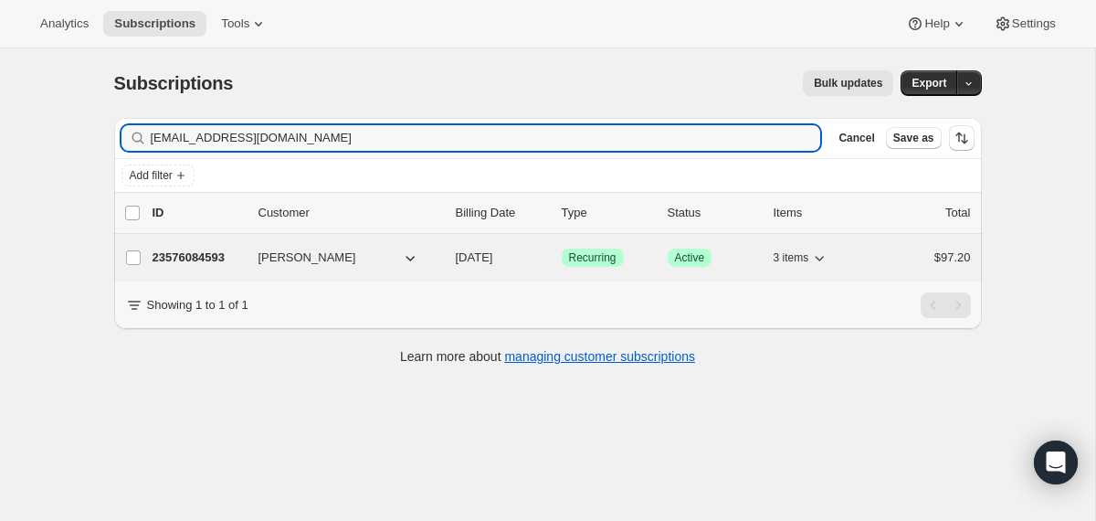
type input "[EMAIL_ADDRESS][DOMAIN_NAME]"
click at [437, 253] on div "[PERSON_NAME]" at bounding box center [350, 258] width 183 height 18
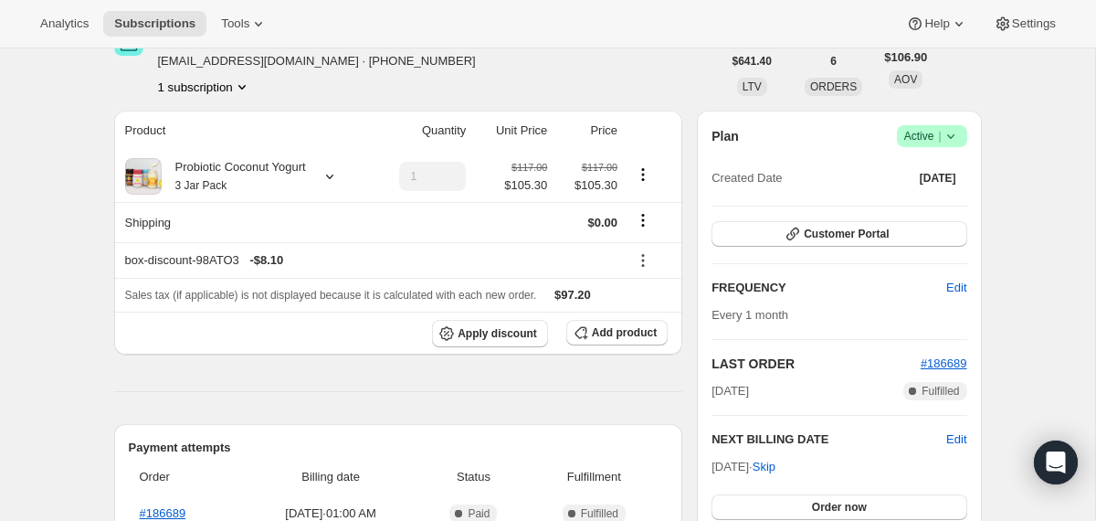
scroll to position [175, 0]
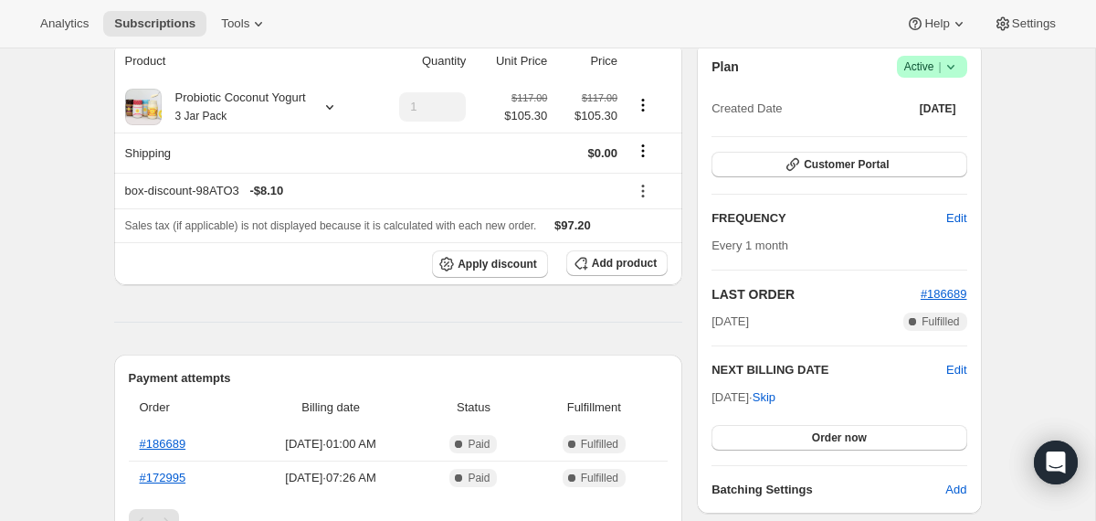
click at [961, 60] on span "Success Active |" at bounding box center [932, 67] width 70 height 22
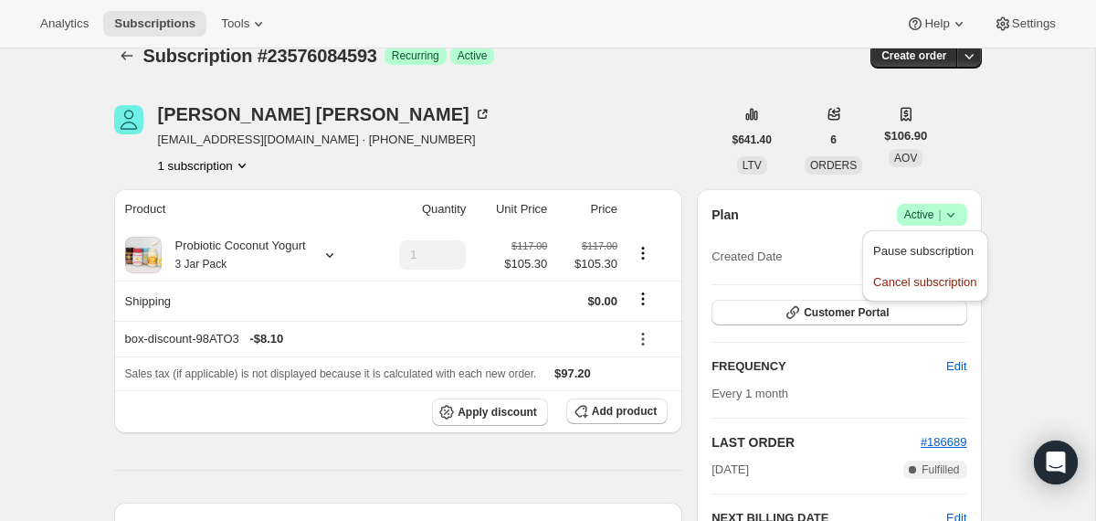
scroll to position [0, 0]
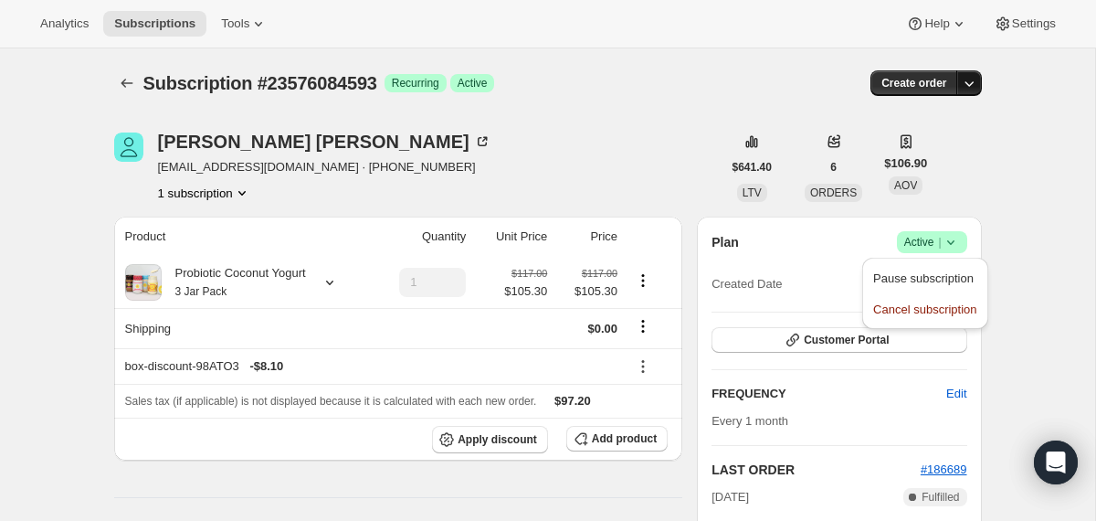
click at [965, 82] on icon "button" at bounding box center [969, 83] width 18 height 18
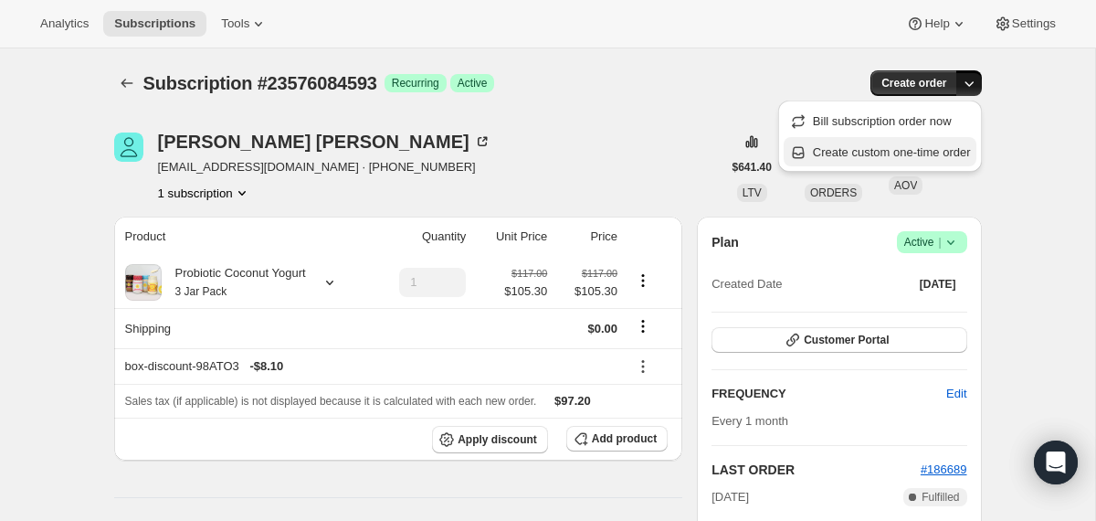
click at [929, 149] on span "Create custom one-time order" at bounding box center [892, 152] width 158 height 14
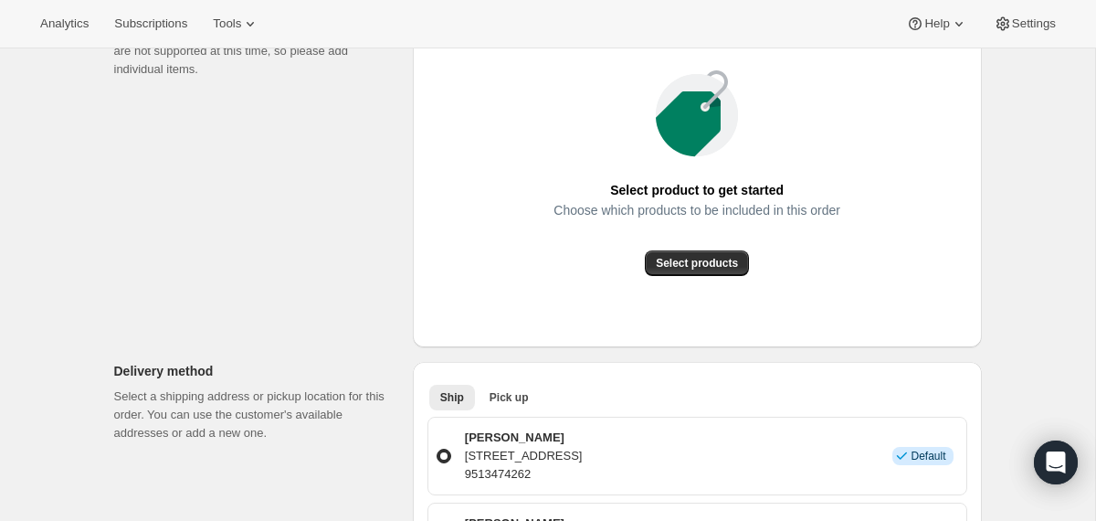
scroll to position [287, 0]
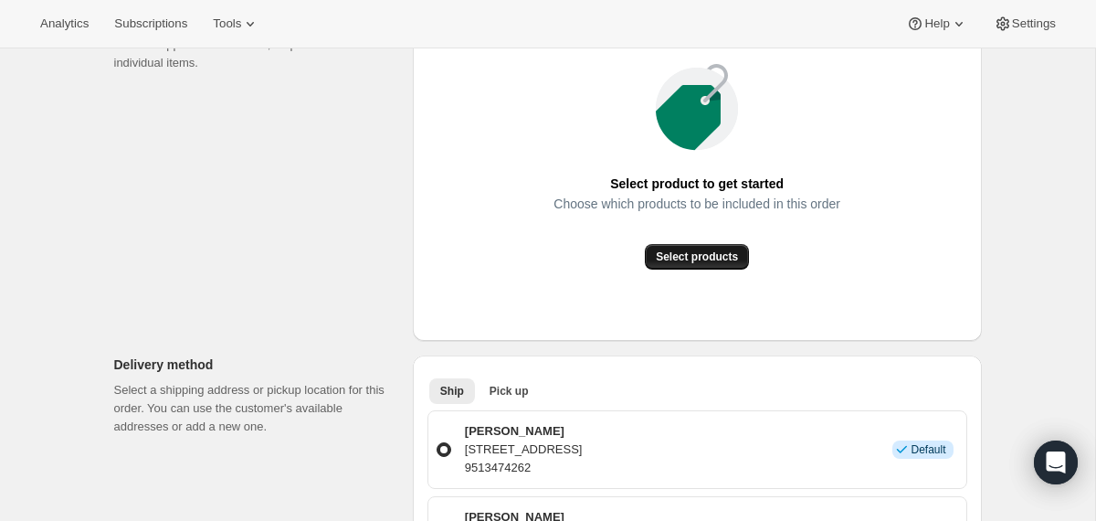
click at [681, 263] on span "Select products" at bounding box center [697, 256] width 82 height 15
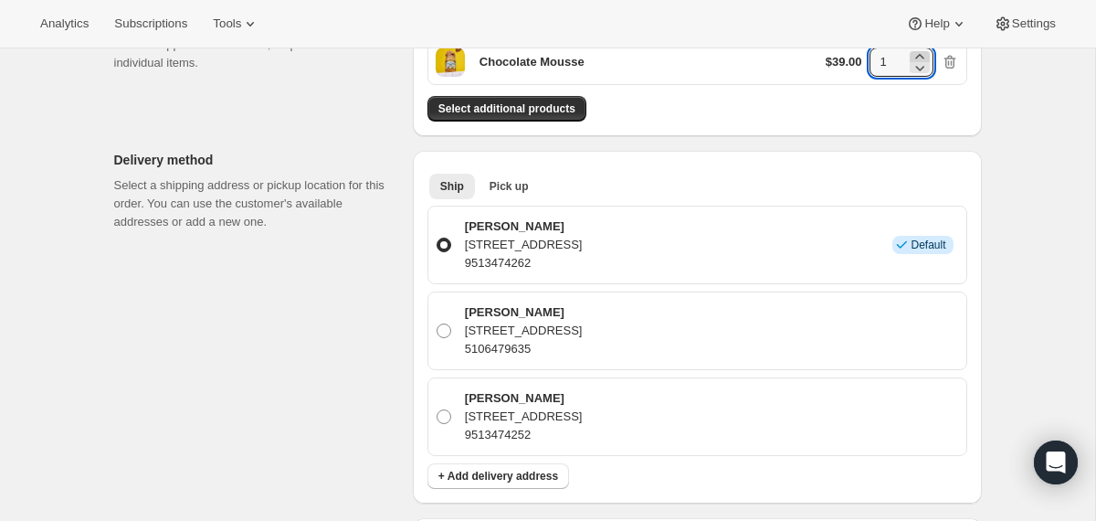
click at [915, 57] on icon at bounding box center [920, 57] width 18 height 18
type input "2"
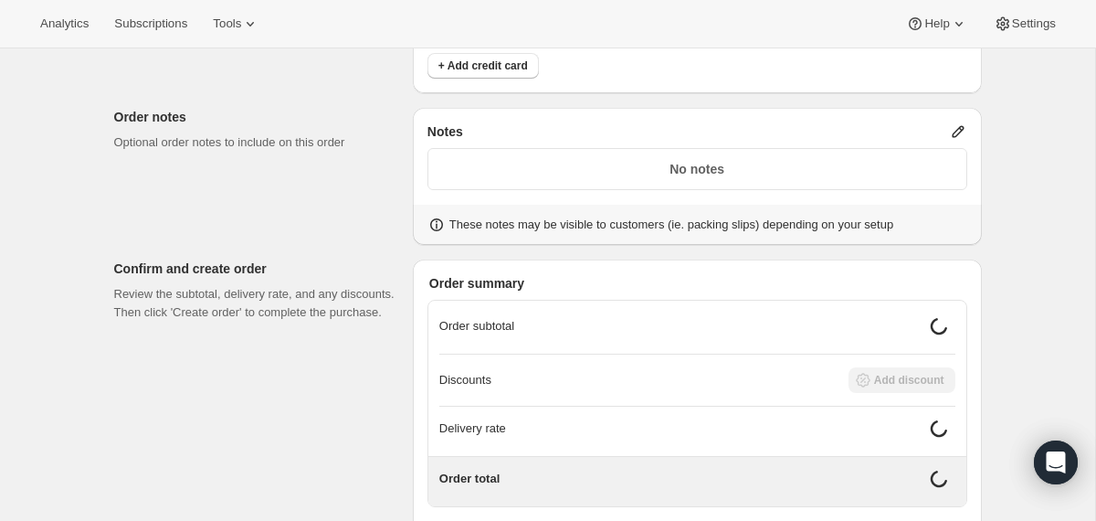
scroll to position [1023, 0]
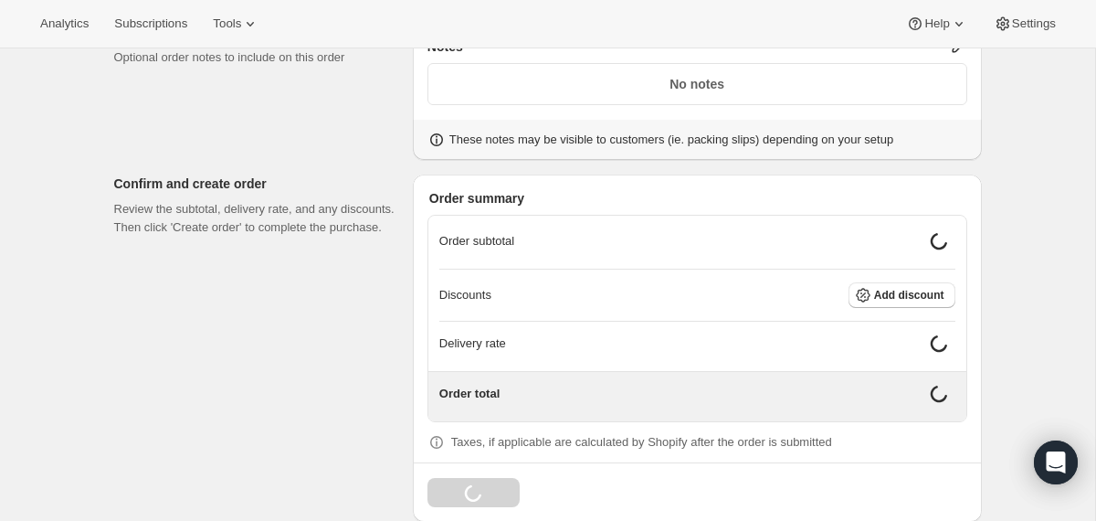
click at [884, 297] on span "Add discount" at bounding box center [909, 295] width 70 height 15
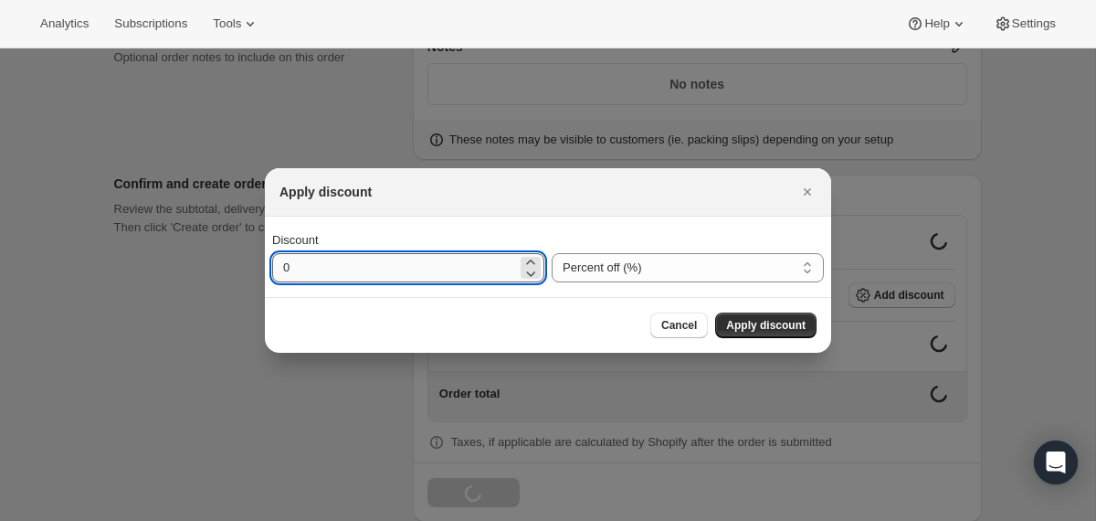
click at [449, 263] on input "0" at bounding box center [394, 267] width 245 height 29
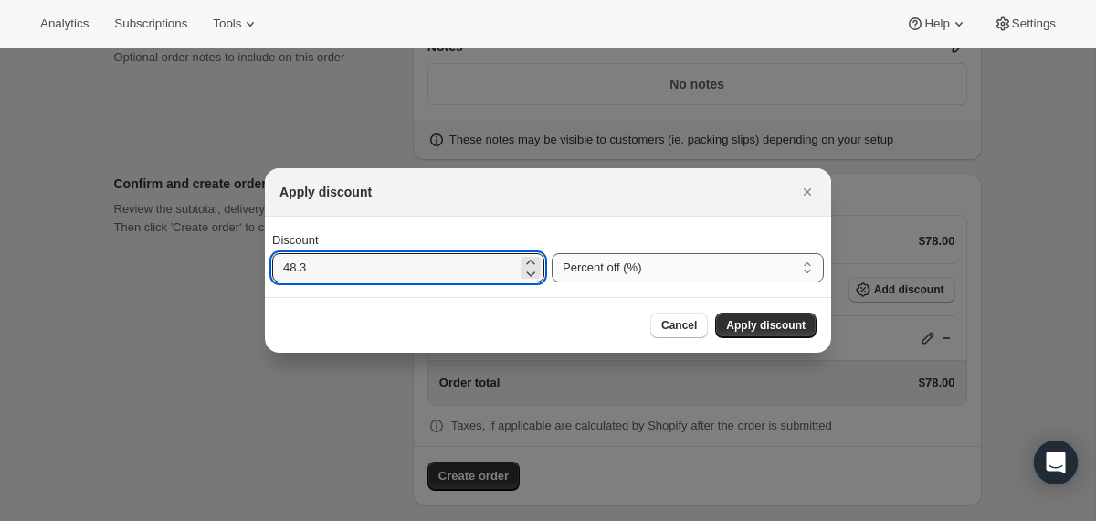
type input "48.3"
click at [673, 270] on select "Percent off (%) Amount off ($)" at bounding box center [688, 267] width 272 height 29
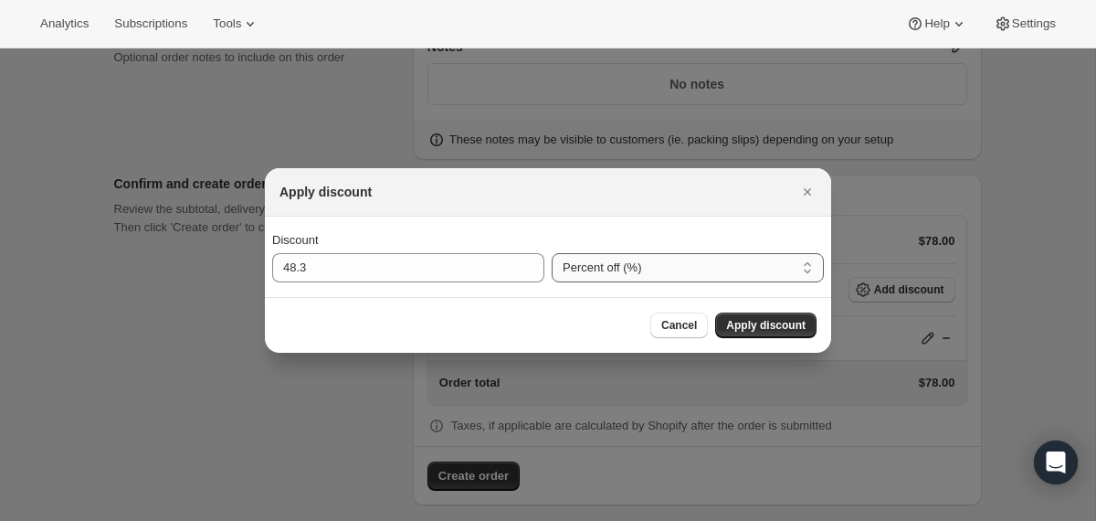
select select "fixedAmount"
click at [730, 323] on span "Apply discount" at bounding box center [765, 325] width 79 height 15
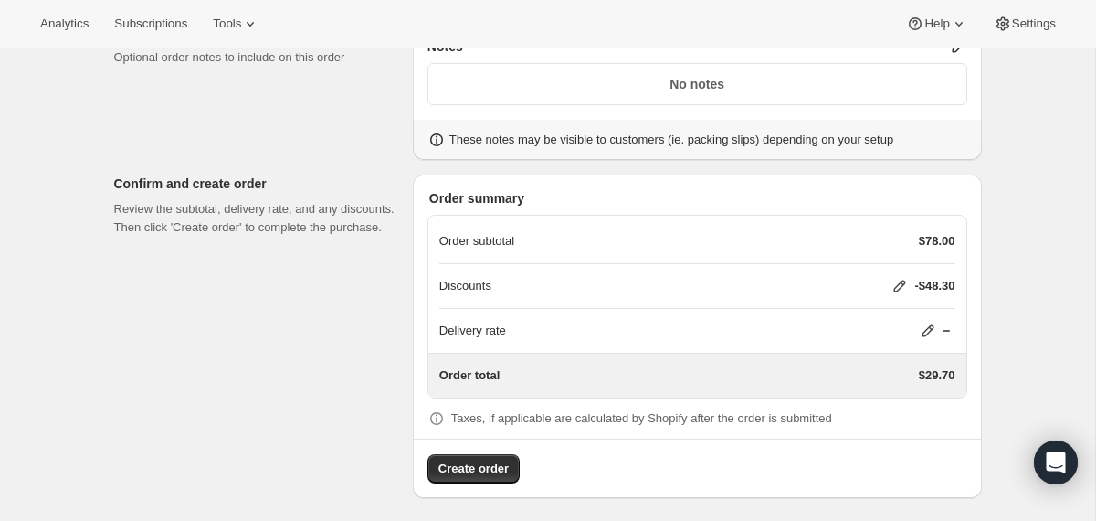
scroll to position [1030, 0]
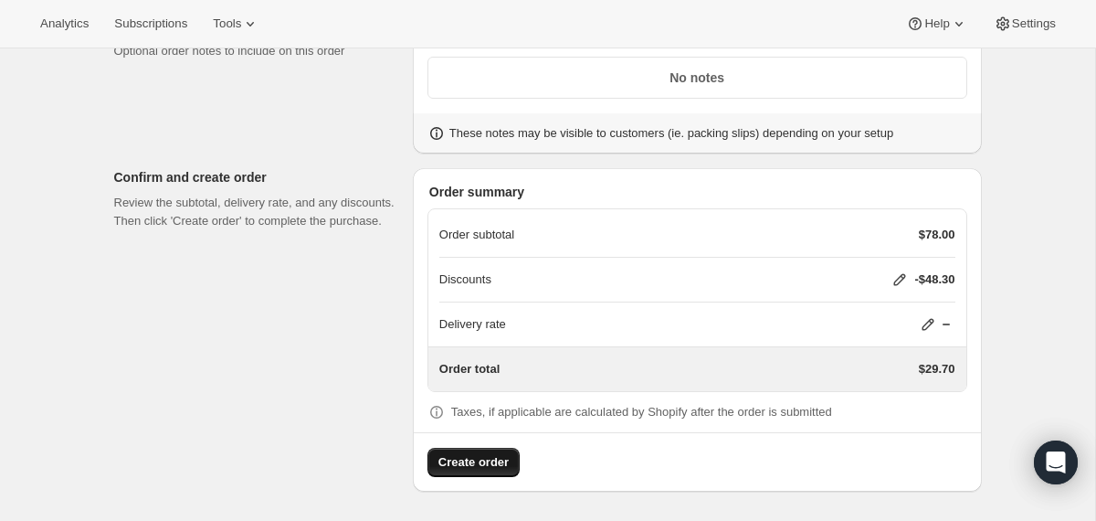
click at [468, 461] on span "Create order" at bounding box center [474, 462] width 70 height 18
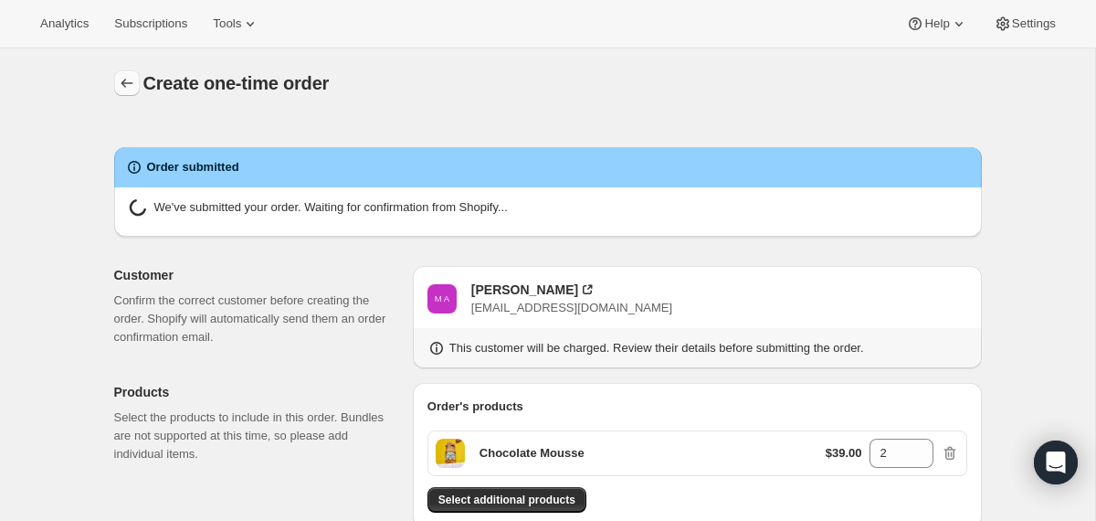
click at [125, 80] on icon "button" at bounding box center [127, 83] width 18 height 18
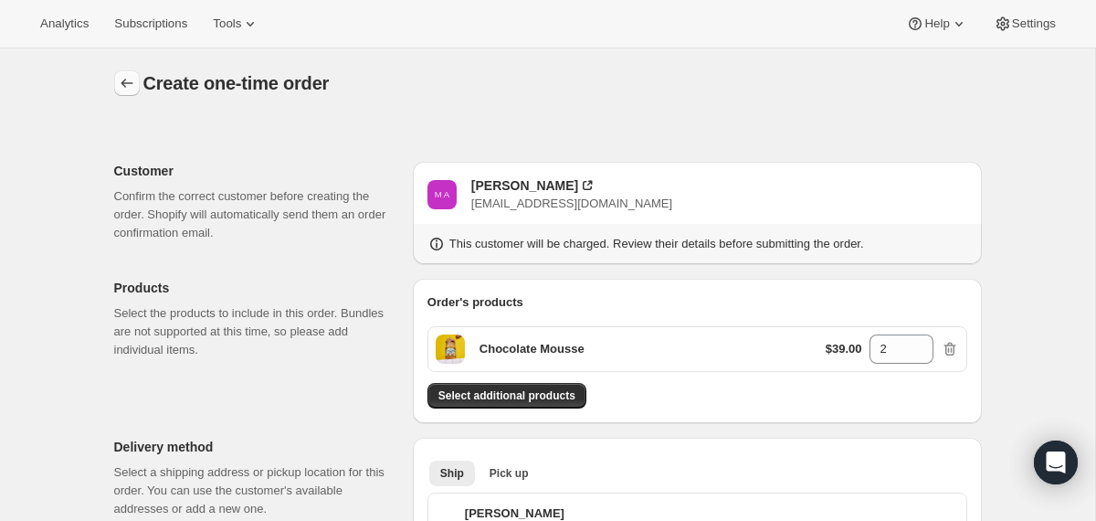
click at [121, 87] on icon "button" at bounding box center [127, 83] width 18 height 18
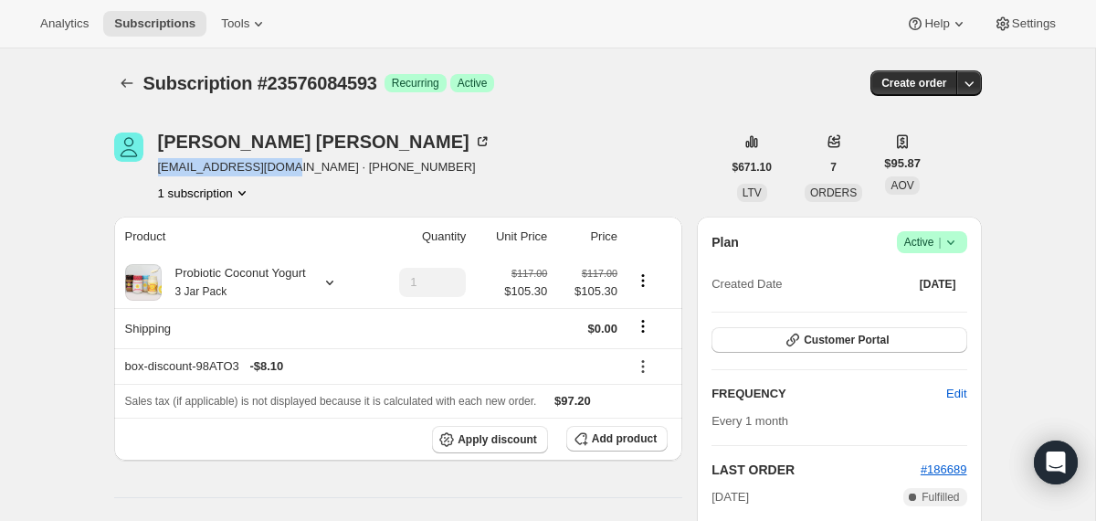
drag, startPoint x: 283, startPoint y: 166, endPoint x: 158, endPoint y: 168, distance: 125.2
click at [158, 168] on span "[EMAIL_ADDRESS][DOMAIN_NAME] · [PHONE_NUMBER]" at bounding box center [324, 167] width 333 height 18
copy span "[EMAIL_ADDRESS][DOMAIN_NAME] ·"
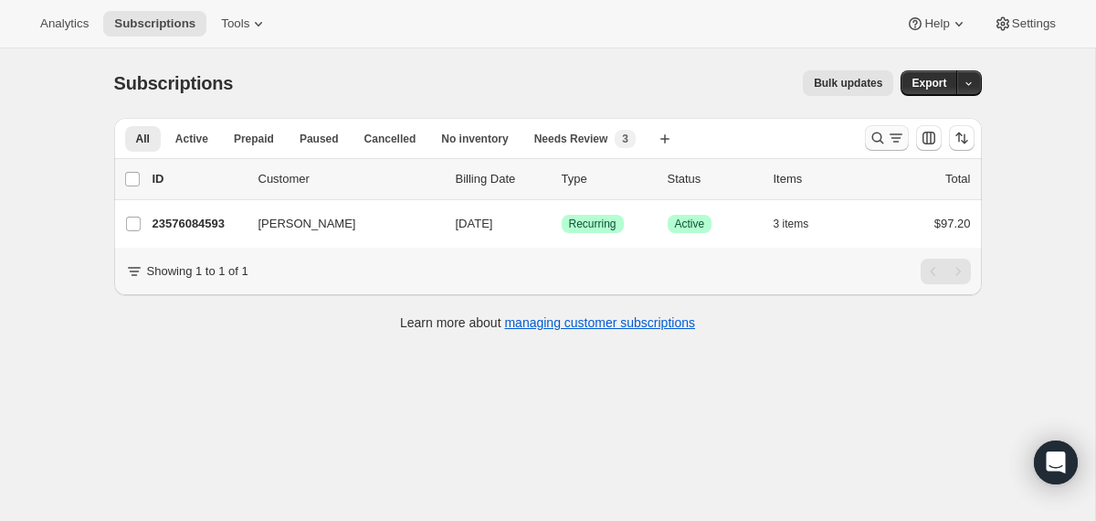
click at [872, 143] on icon "Search and filter results" at bounding box center [878, 138] width 18 height 18
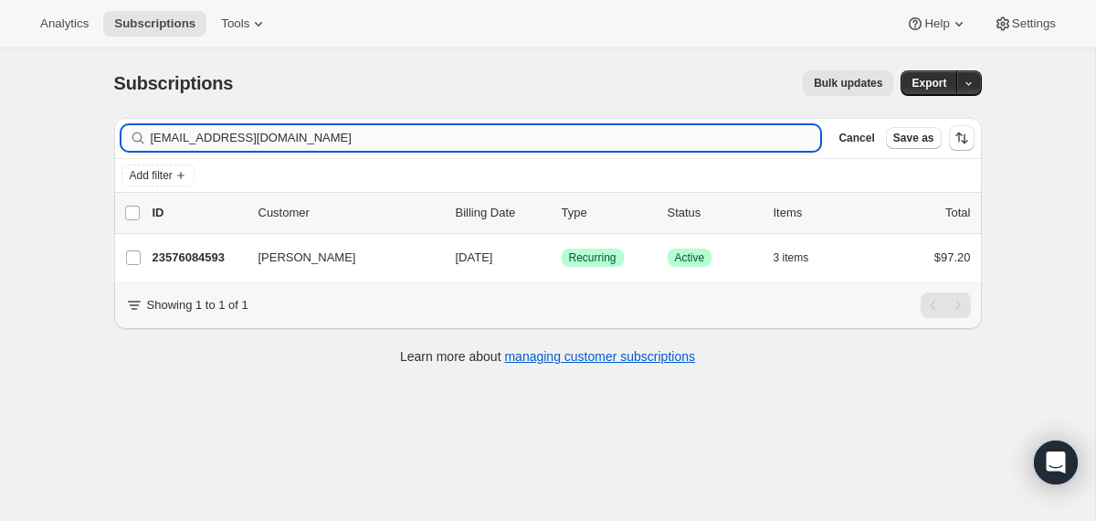
click at [741, 137] on input "[EMAIL_ADDRESS][DOMAIN_NAME]" at bounding box center [486, 138] width 671 height 26
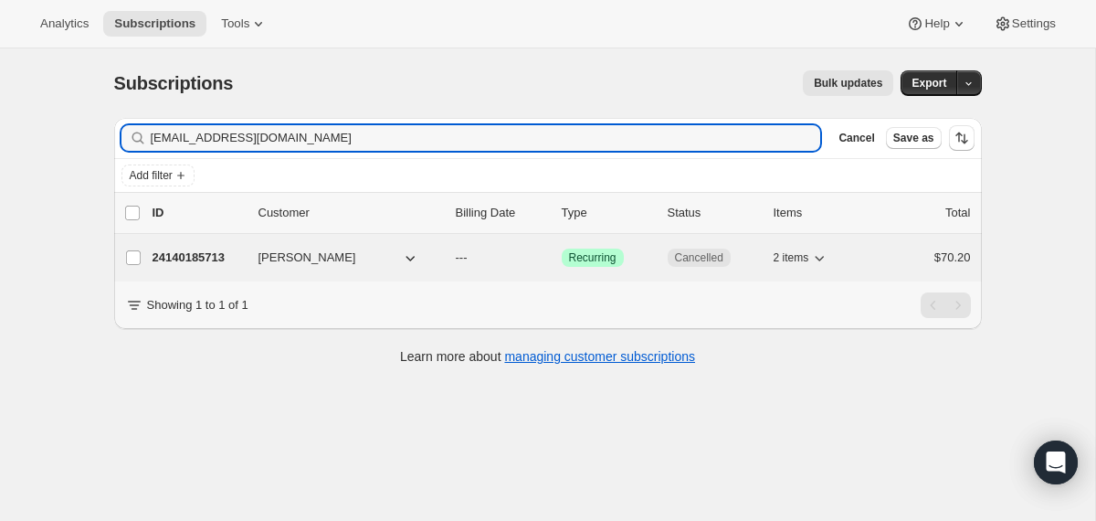
type input "rachelleungquance@gmail.com"
click at [443, 259] on div "24140185713 Rachel Leung --- Success Recurring Cancelled 2 items $70.20" at bounding box center [562, 258] width 819 height 26
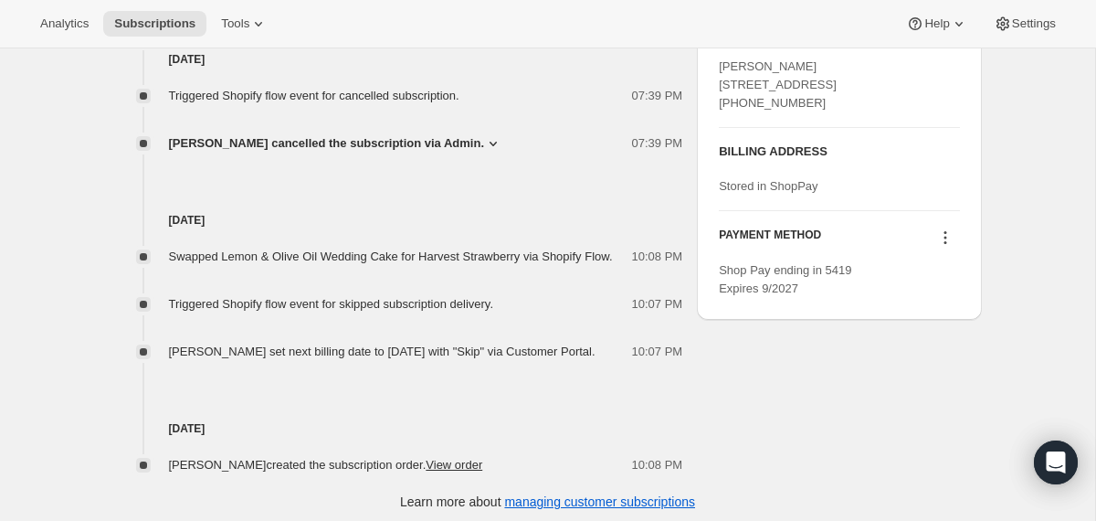
scroll to position [548, 0]
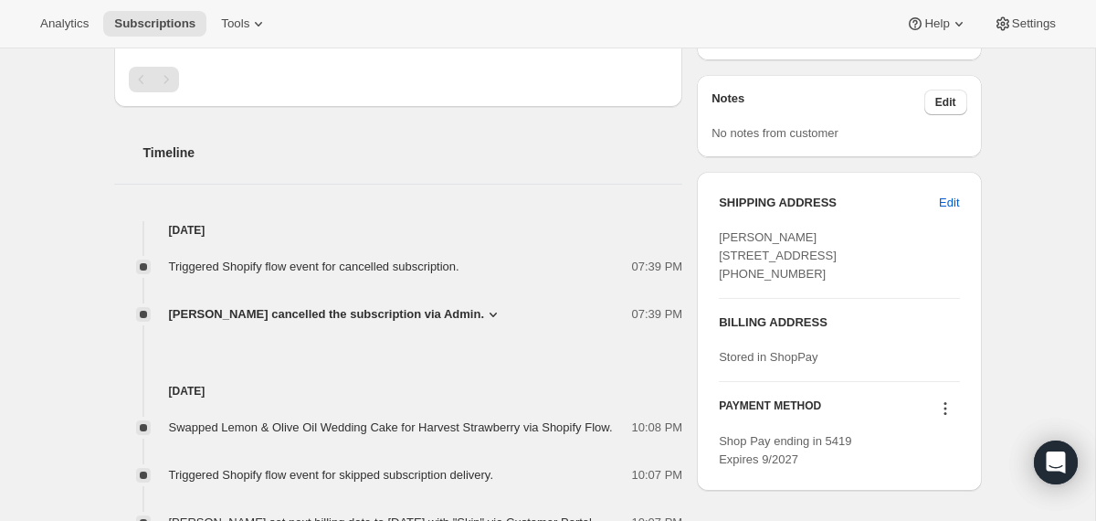
click at [429, 314] on span "[PERSON_NAME] cancelled the subscription via Admin." at bounding box center [327, 314] width 316 height 18
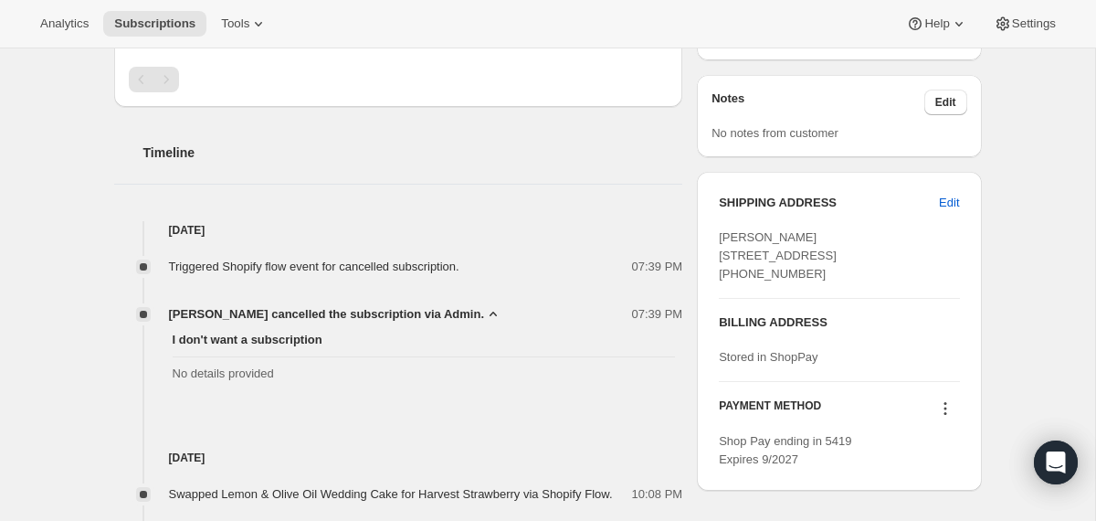
click at [429, 314] on span "[PERSON_NAME] cancelled the subscription via Admin." at bounding box center [327, 314] width 316 height 18
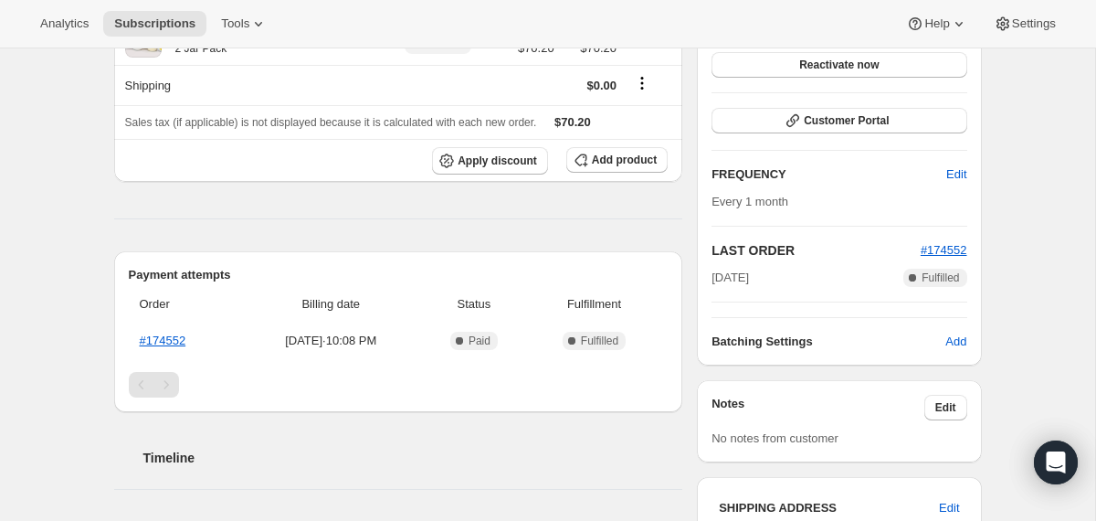
scroll to position [0, 0]
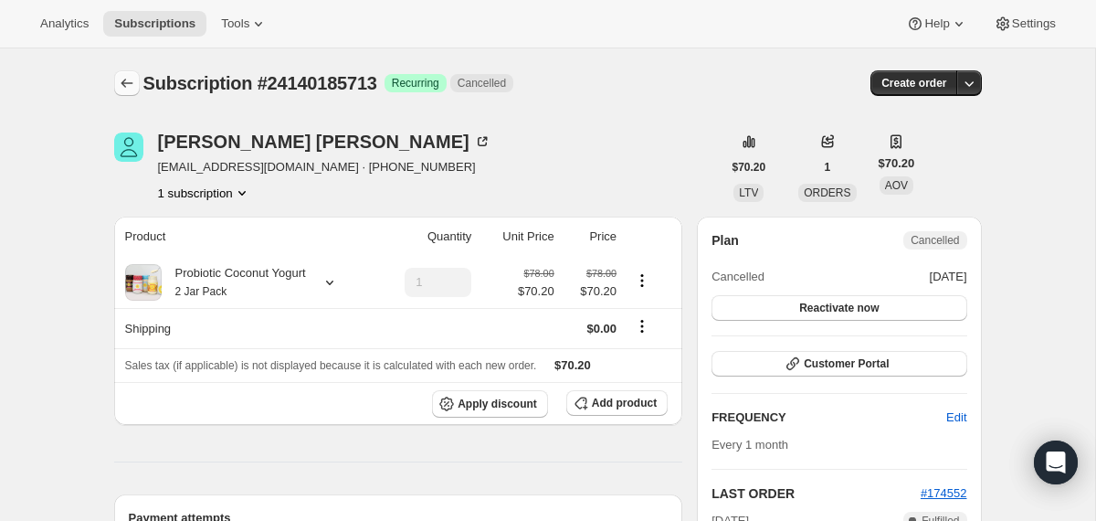
click at [131, 77] on icon "Subscriptions" at bounding box center [127, 83] width 18 height 18
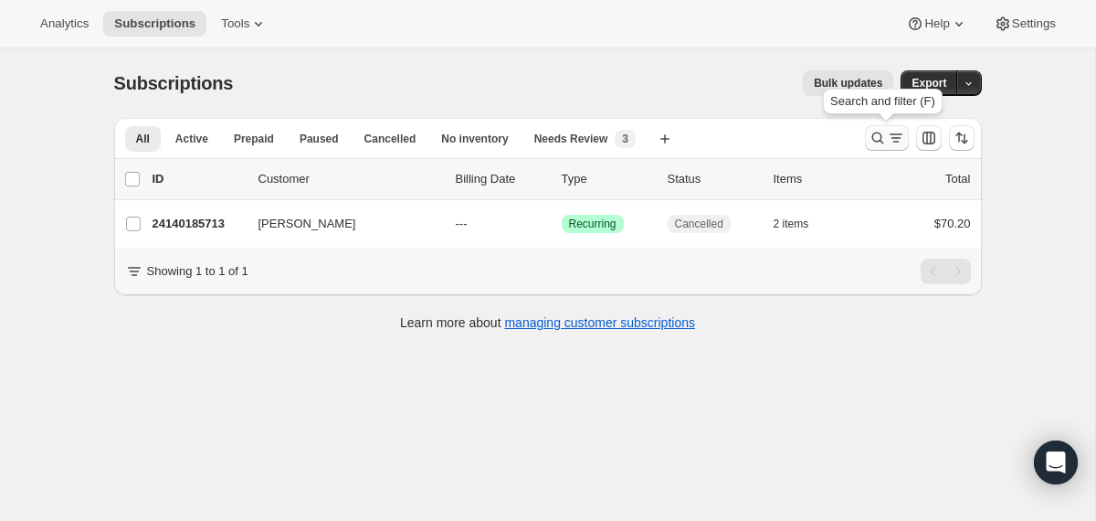
click at [875, 138] on icon "Search and filter results" at bounding box center [878, 138] width 18 height 18
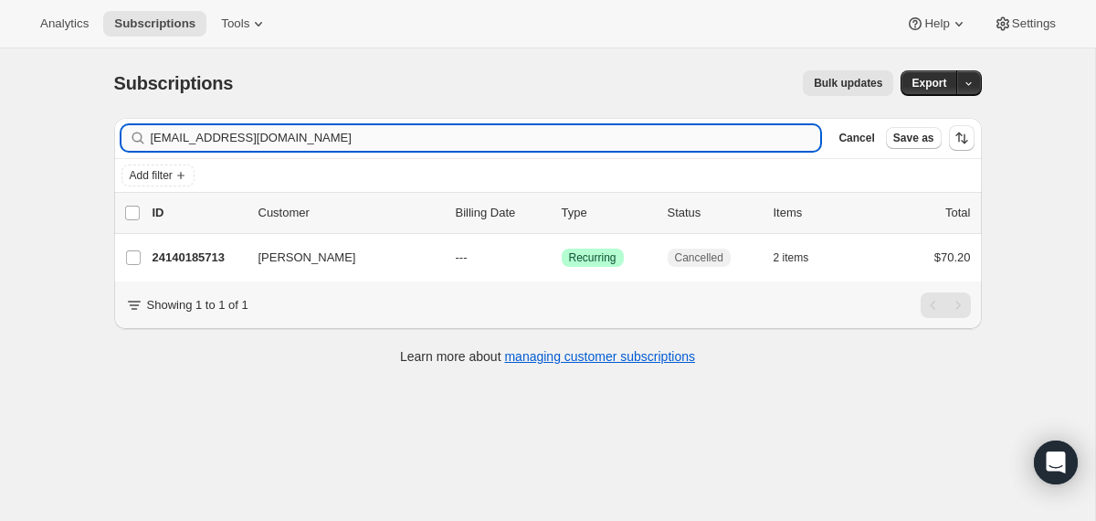
click at [650, 138] on input "rachelleungquance@gmail.com" at bounding box center [486, 138] width 671 height 26
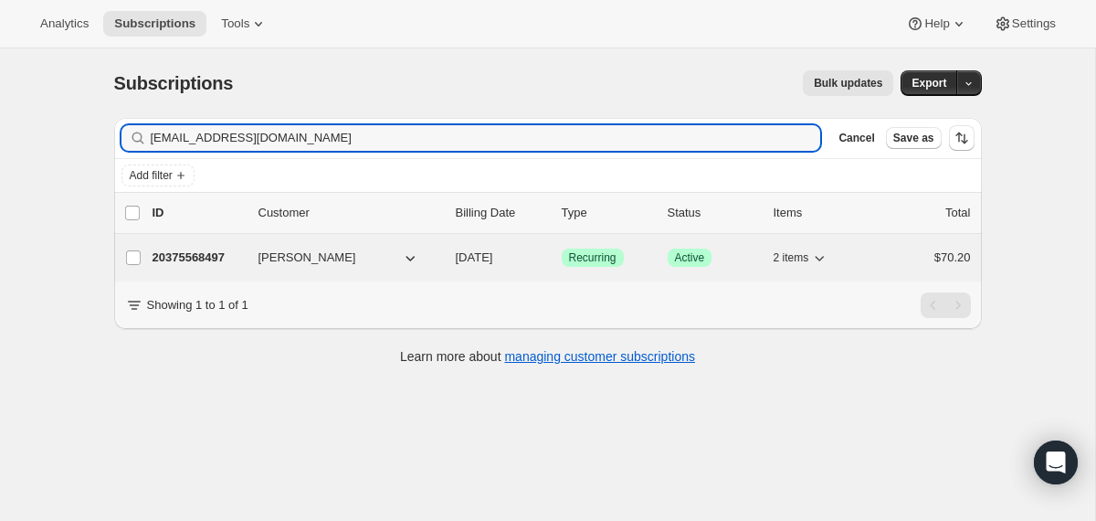
type input "sripollone@gmail.com"
click at [452, 254] on div "20375568497 Sarah Ripollone 09/02/2025 Success Recurring Success Active 2 items…" at bounding box center [562, 258] width 819 height 26
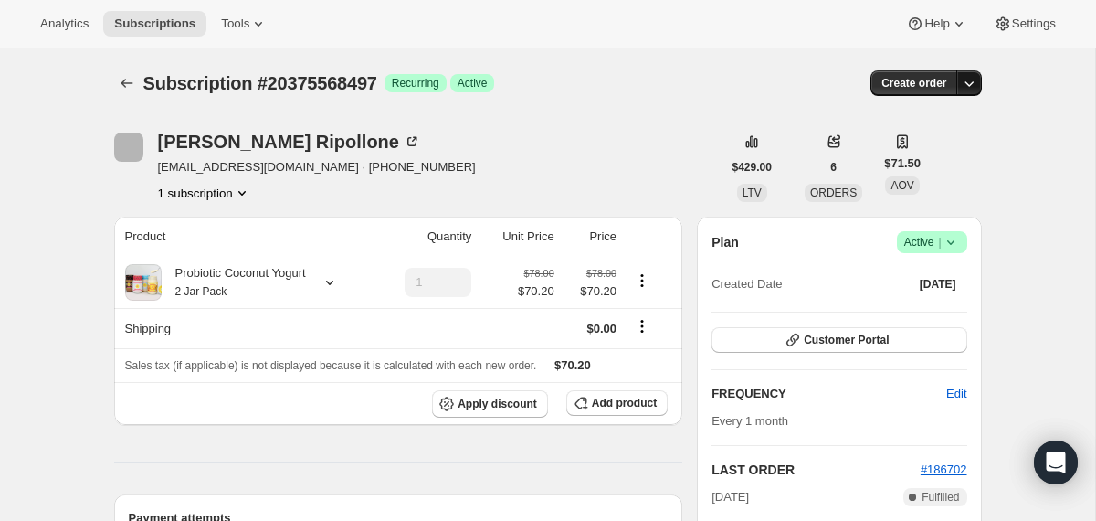
click at [966, 89] on icon "button" at bounding box center [969, 83] width 18 height 18
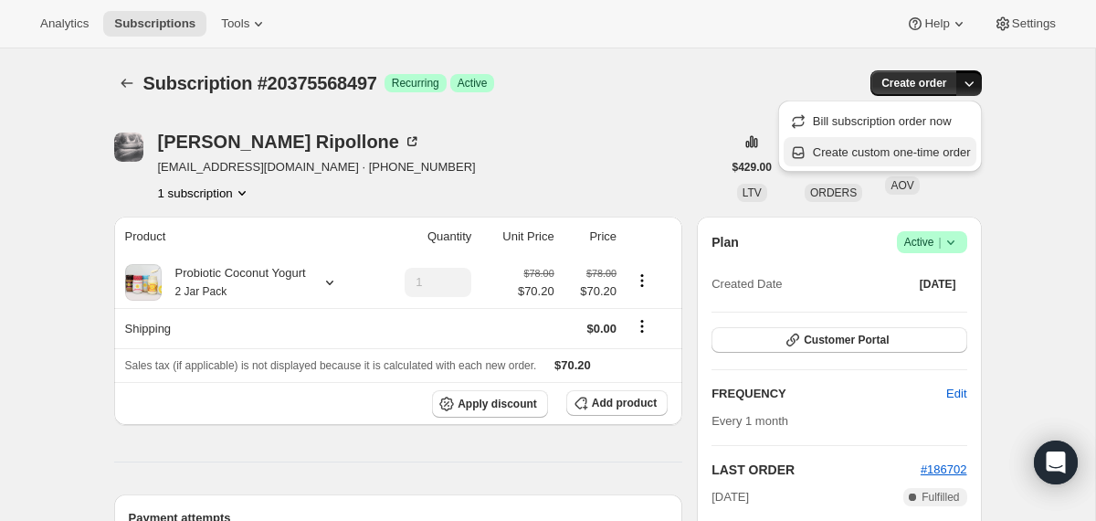
click at [947, 147] on span "Create custom one-time order" at bounding box center [892, 152] width 158 height 14
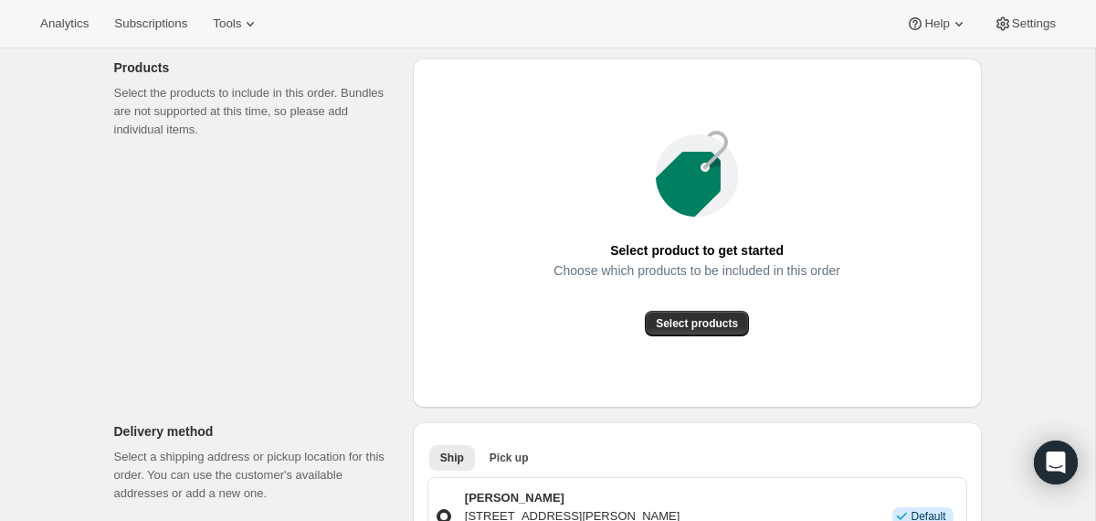
scroll to position [241, 0]
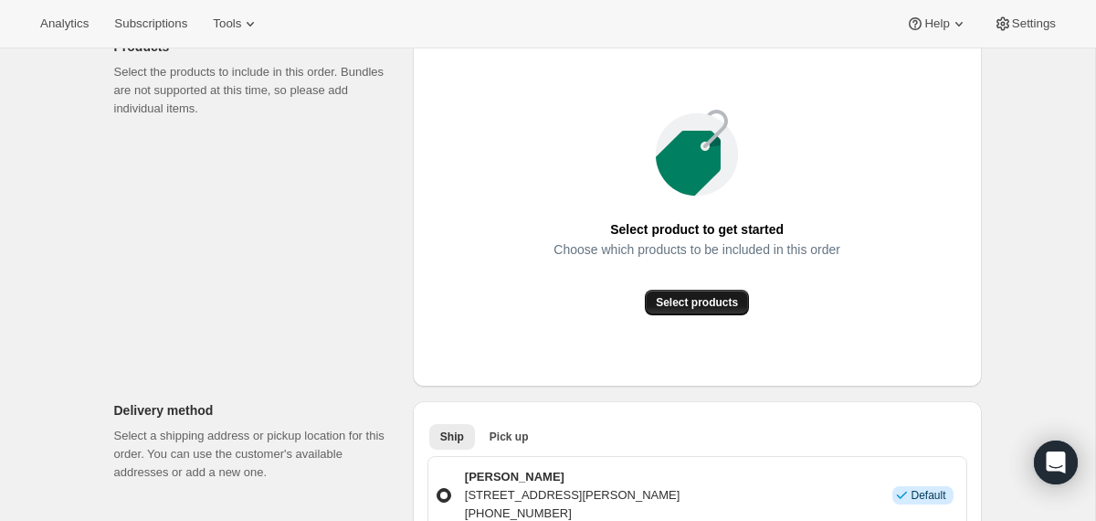
click at [683, 296] on span "Select products" at bounding box center [697, 302] width 82 height 15
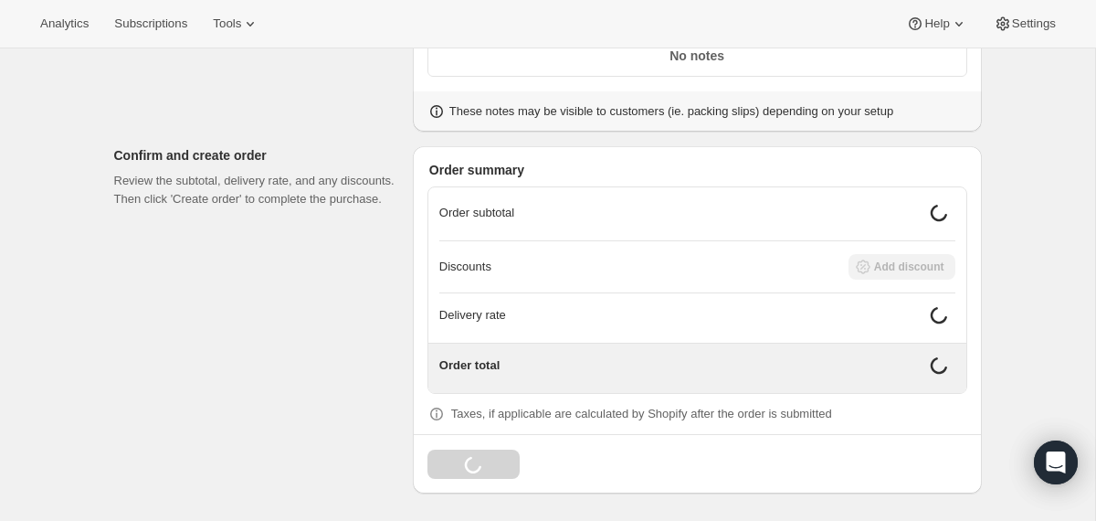
scroll to position [864, 0]
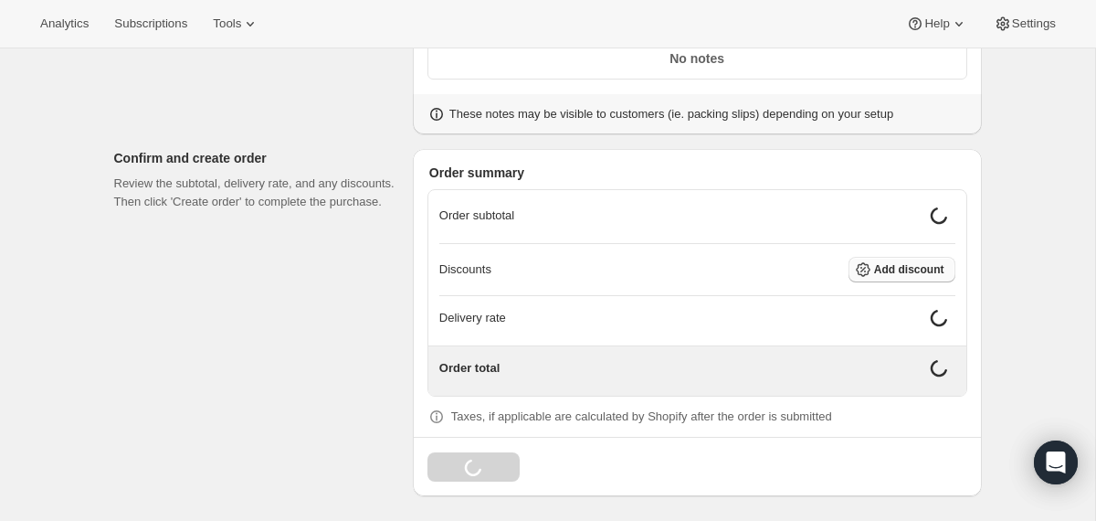
click at [878, 271] on span "Add discount" at bounding box center [909, 269] width 70 height 15
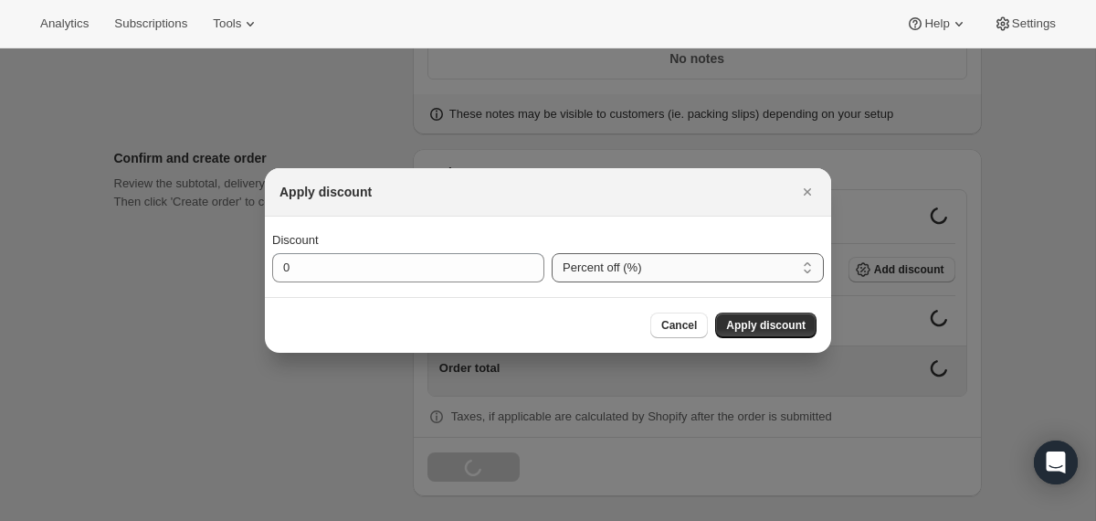
click at [569, 269] on select "Percent off (%) Amount off ($)" at bounding box center [688, 267] width 272 height 29
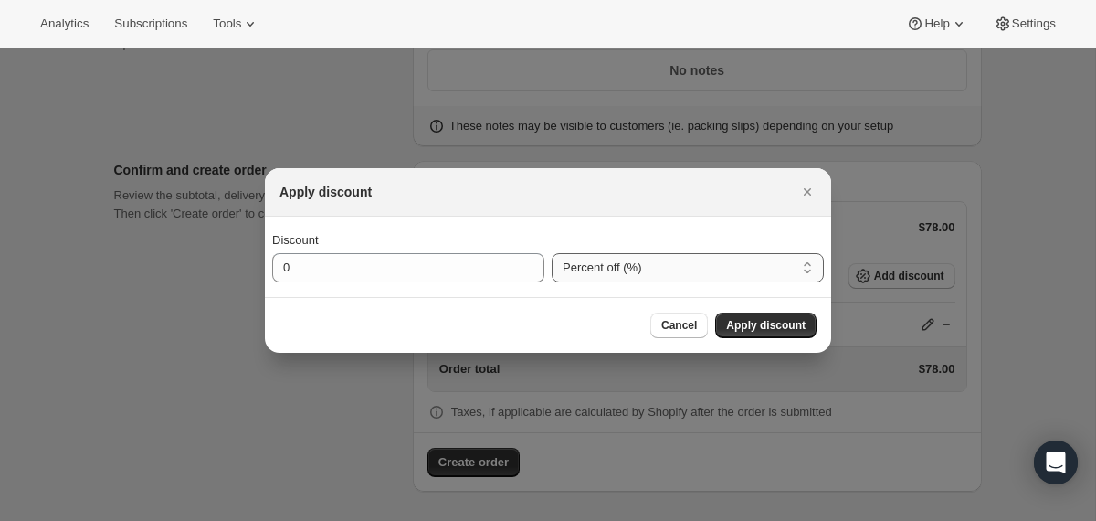
select select "fixedAmount"
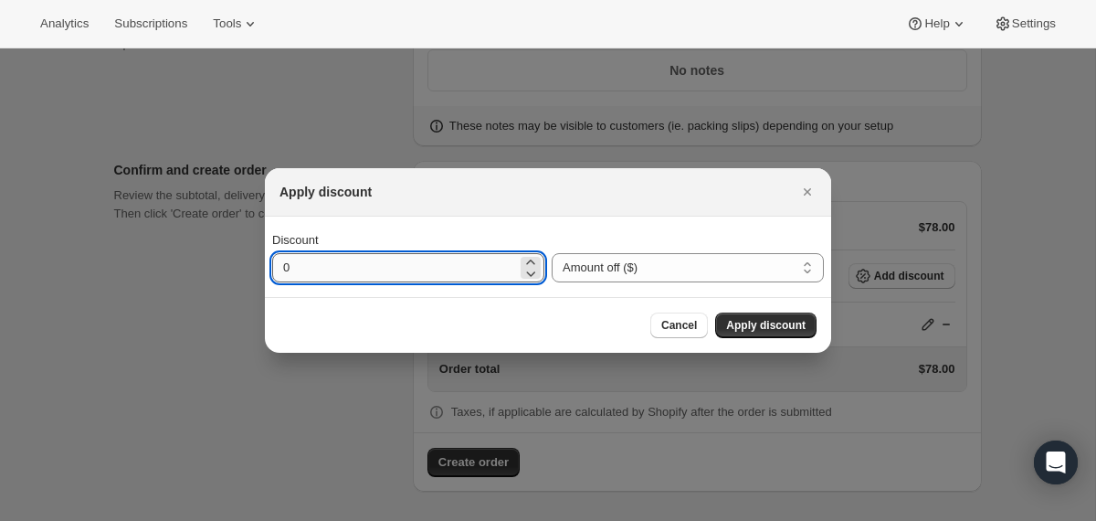
click at [457, 271] on input "0" at bounding box center [394, 267] width 245 height 29
type input "48.3"
click at [725, 319] on button "Apply discount" at bounding box center [765, 325] width 101 height 26
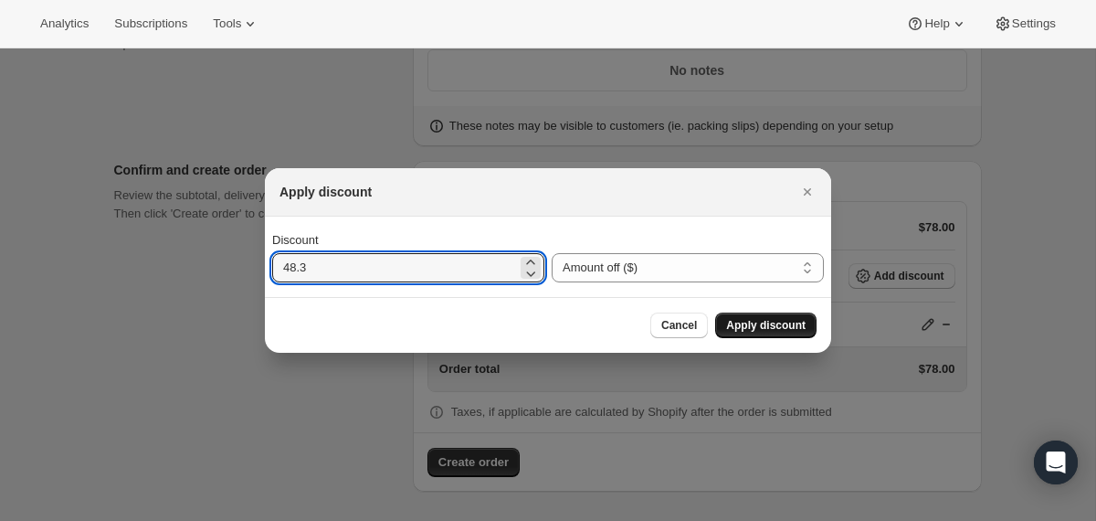
scroll to position [845, 0]
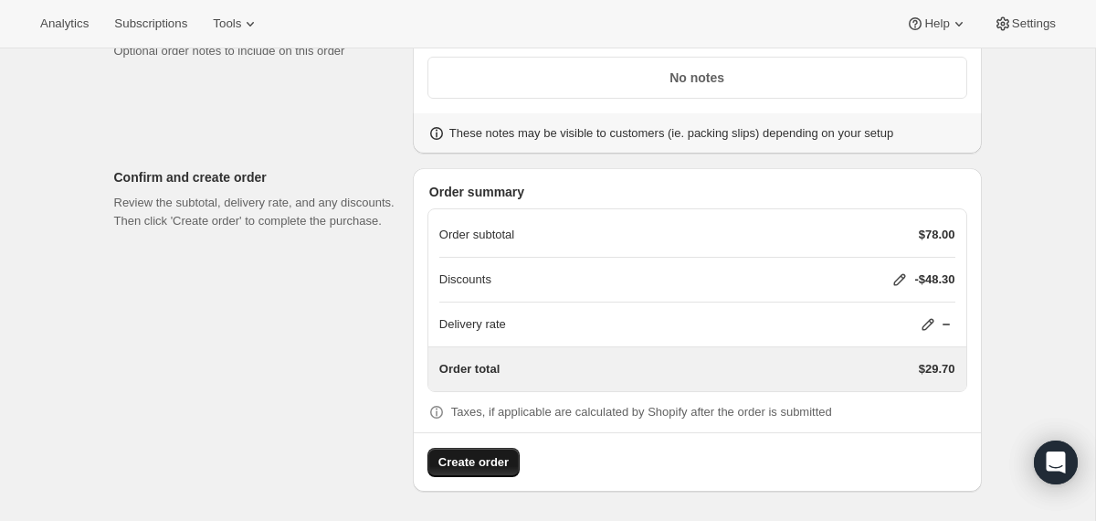
click at [468, 463] on span "Create order" at bounding box center [474, 462] width 70 height 18
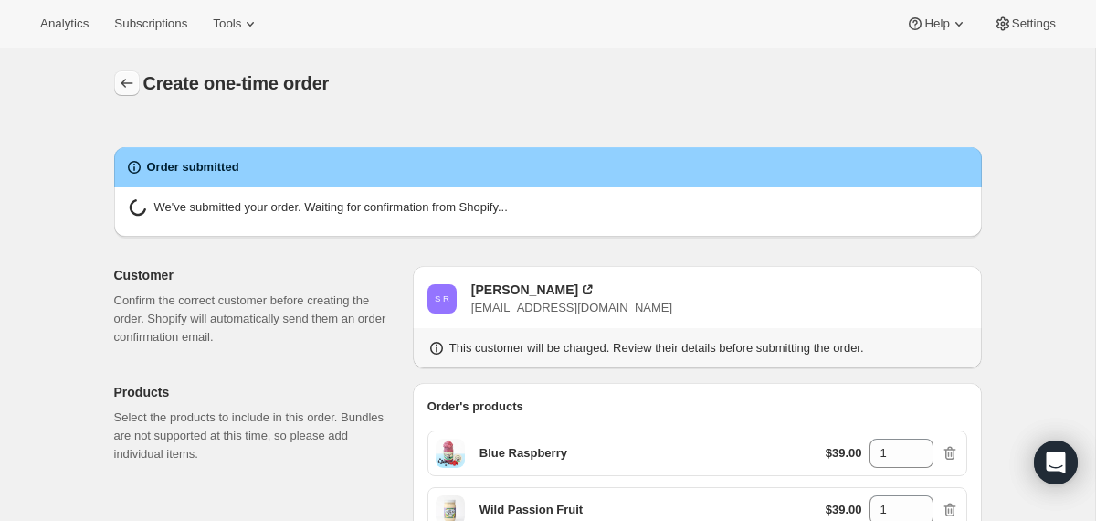
radio input "true"
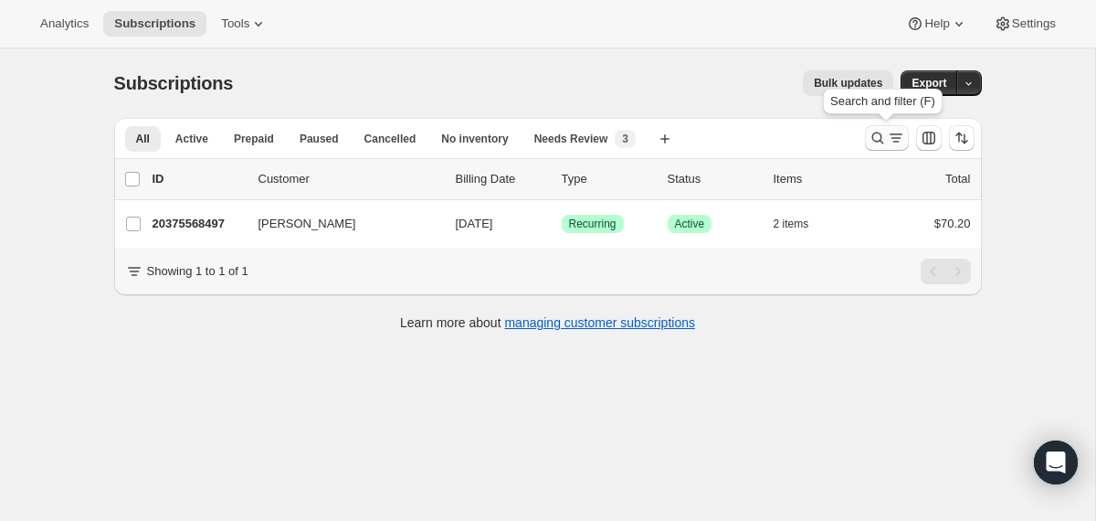
click at [878, 140] on icon "Search and filter results" at bounding box center [878, 138] width 18 height 18
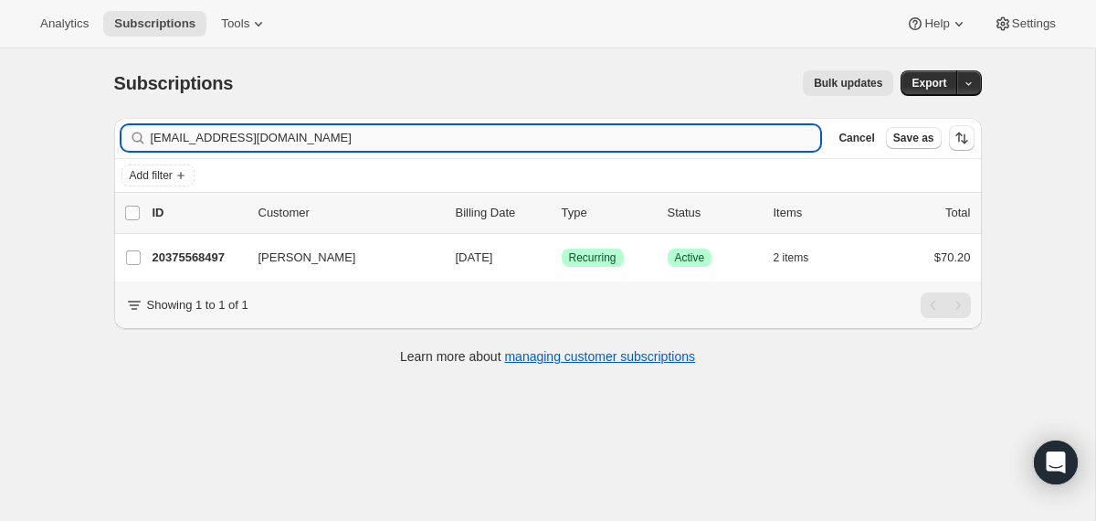
click at [620, 133] on input "sripollone@gmail.com" at bounding box center [486, 138] width 671 height 26
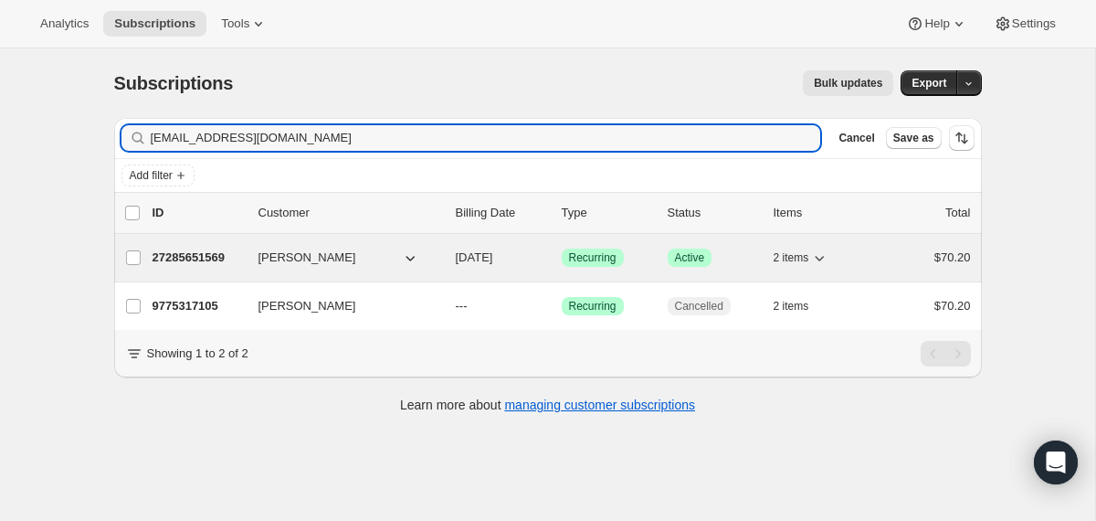
type input "laurengbraun@gmail.com"
click at [450, 259] on div "27285651569 Lauren Braun 10/15/2025 Success Recurring Success Active 2 items $7…" at bounding box center [562, 258] width 819 height 26
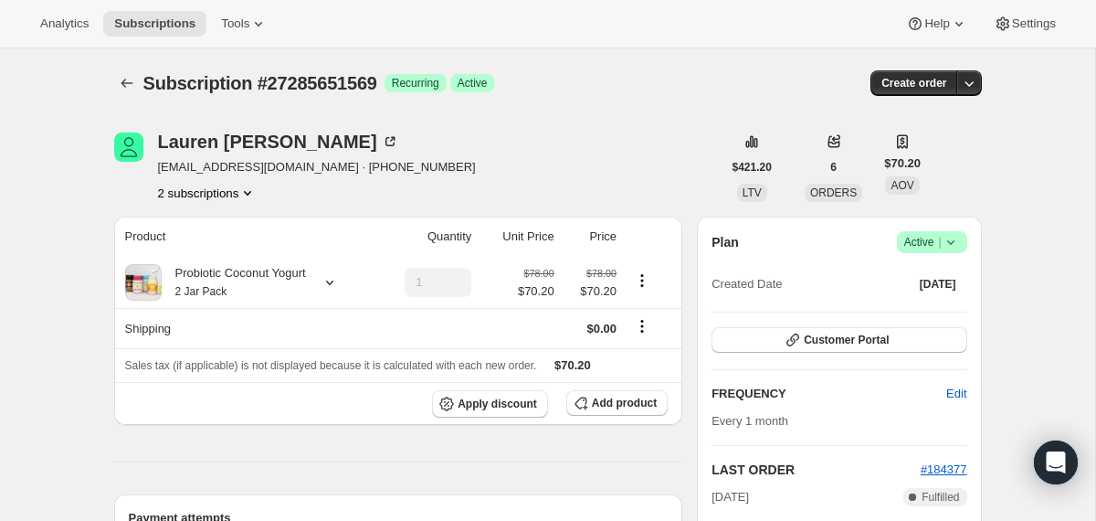
click at [947, 241] on icon at bounding box center [950, 242] width 7 height 5
click at [928, 302] on span "Cancel subscription" at bounding box center [924, 309] width 103 height 14
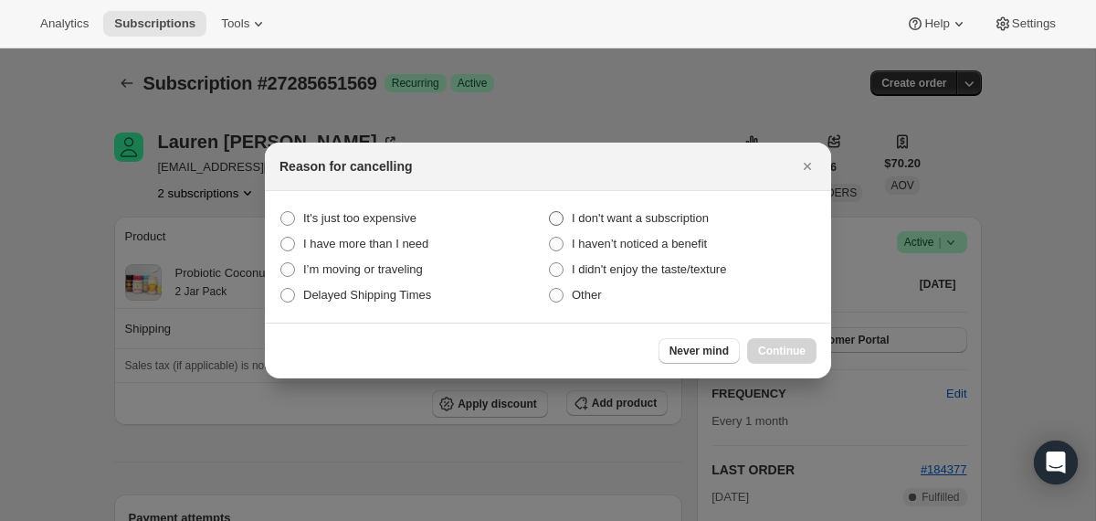
click at [635, 212] on span "I don't want a subscription" at bounding box center [640, 218] width 137 height 14
click at [550, 212] on subscription "I don't want a subscription" at bounding box center [549, 211] width 1 height 1
radio subscription "true"
click at [777, 350] on span "Continue" at bounding box center [782, 351] width 48 height 15
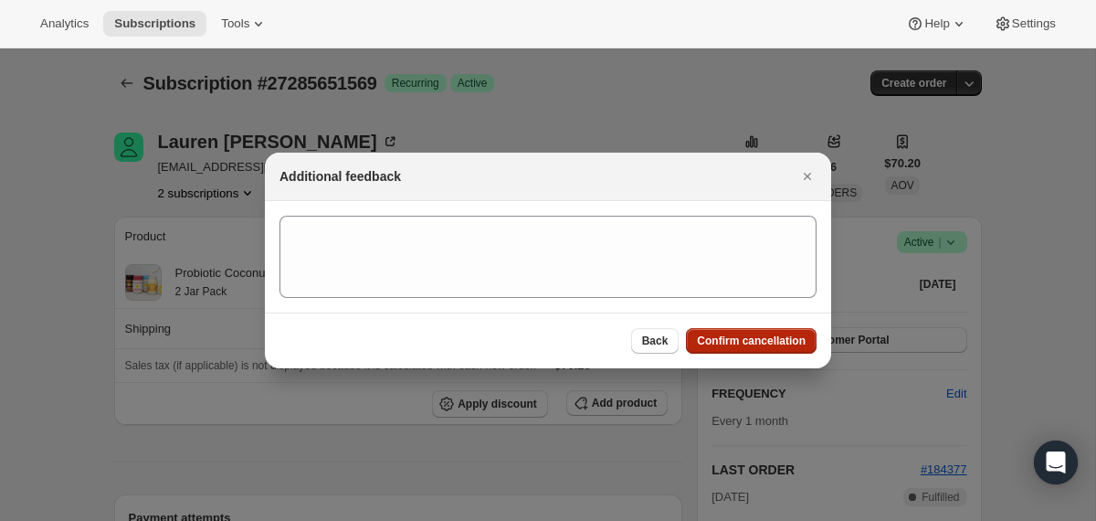
click at [777, 348] on button "Confirm cancellation" at bounding box center [751, 341] width 131 height 26
